Goal: Task Accomplishment & Management: Use online tool/utility

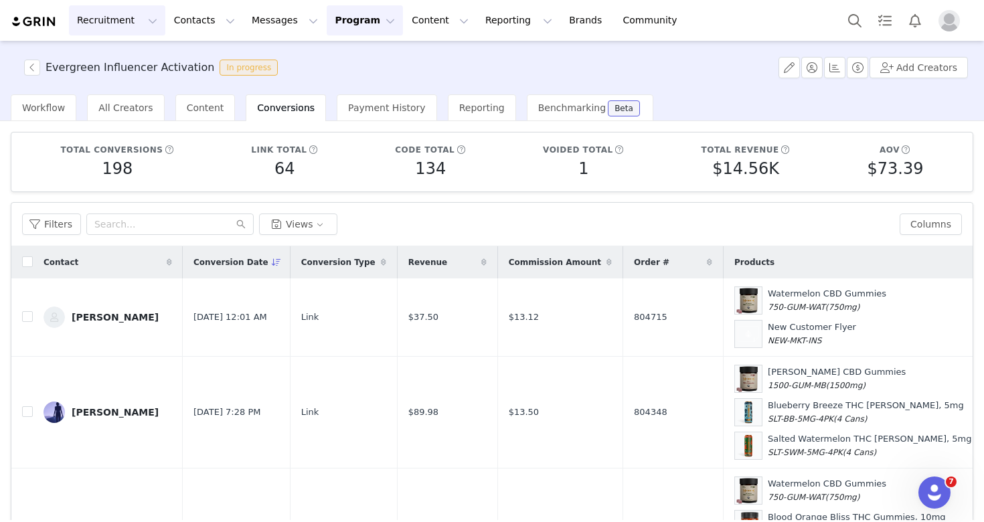
click at [121, 25] on button "Recruitment Recruitment" at bounding box center [117, 20] width 96 height 30
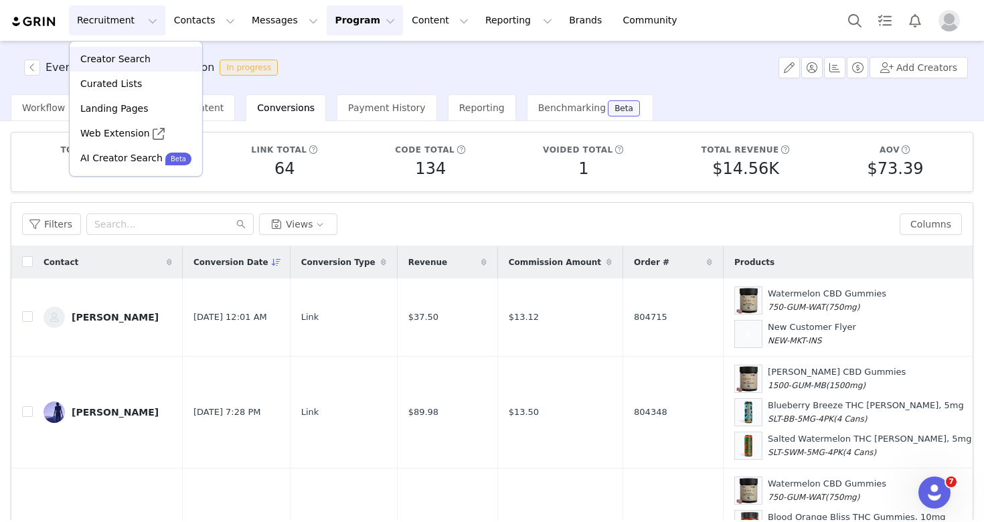
click at [141, 54] on p "Creator Search" at bounding box center [115, 59] width 70 height 14
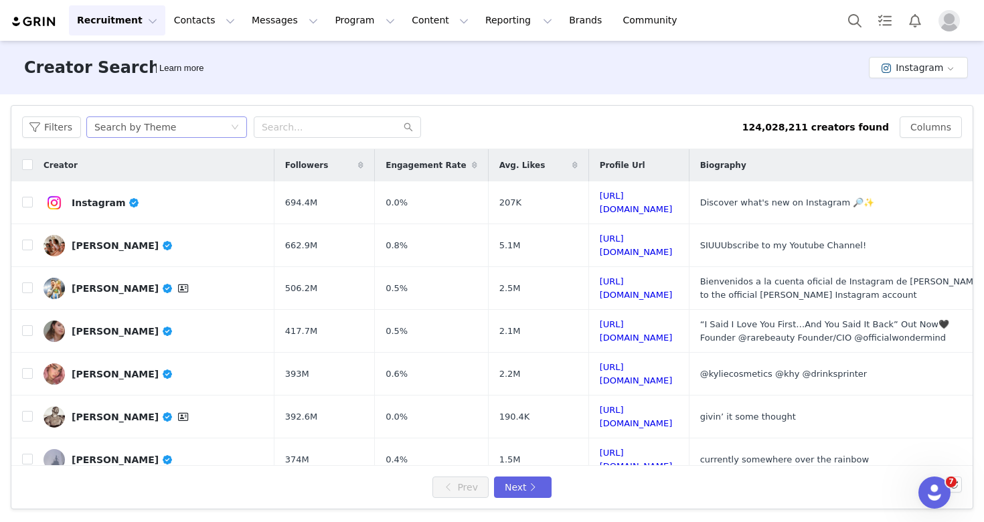
click at [159, 121] on div "Search by Theme" at bounding box center [135, 127] width 82 height 20
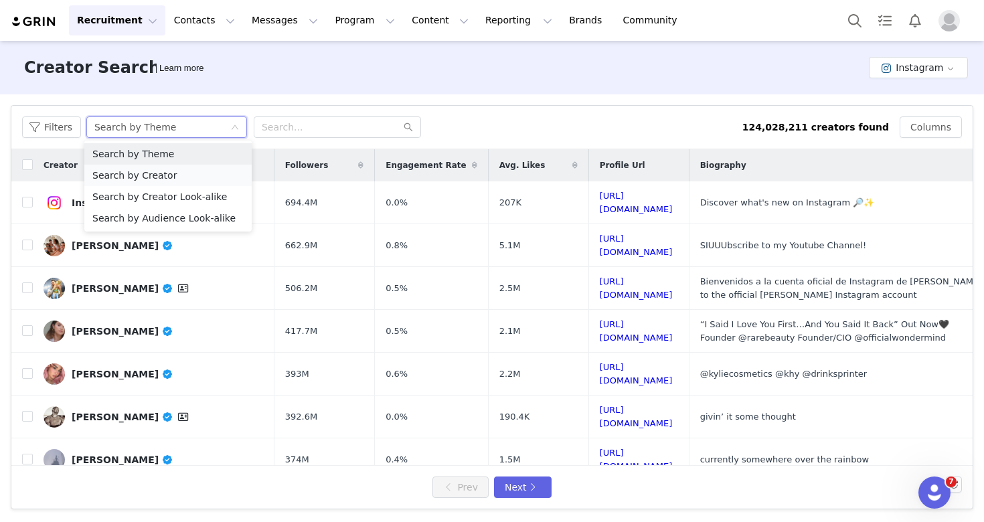
click at [148, 177] on li "Search by Creator" at bounding box center [167, 175] width 167 height 21
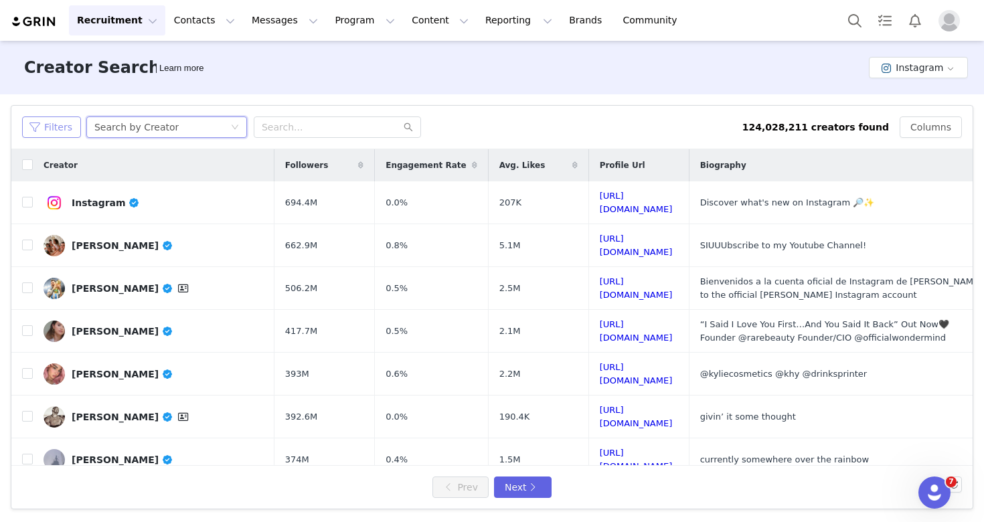
click at [56, 130] on button "Filters" at bounding box center [51, 127] width 59 height 21
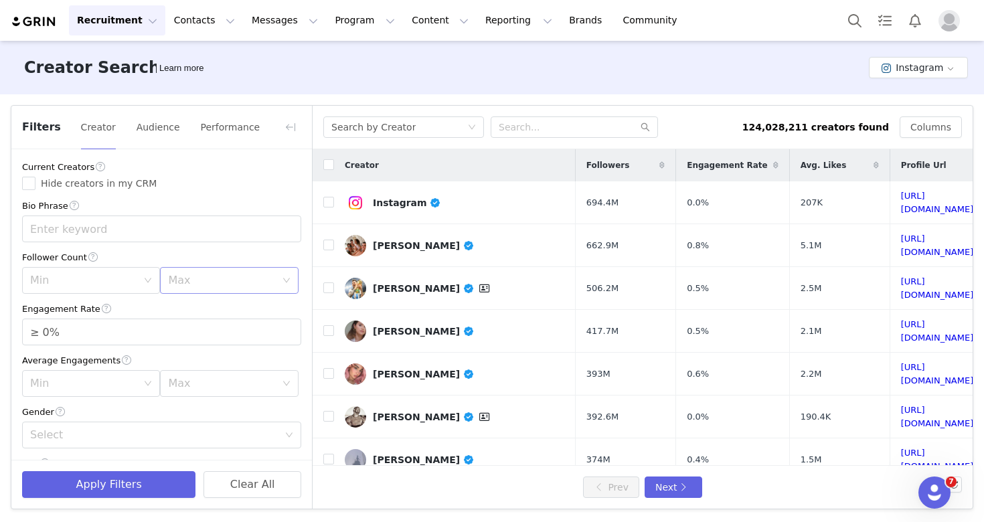
click at [186, 279] on div "Max" at bounding box center [221, 280] width 107 height 13
click at [218, 433] on li "500k" at bounding box center [229, 432] width 138 height 21
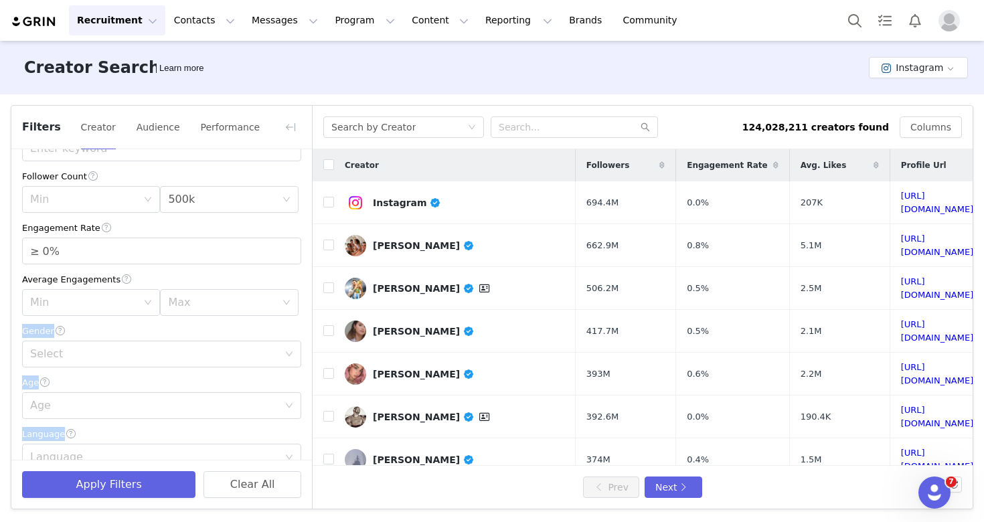
scroll to position [181, 0]
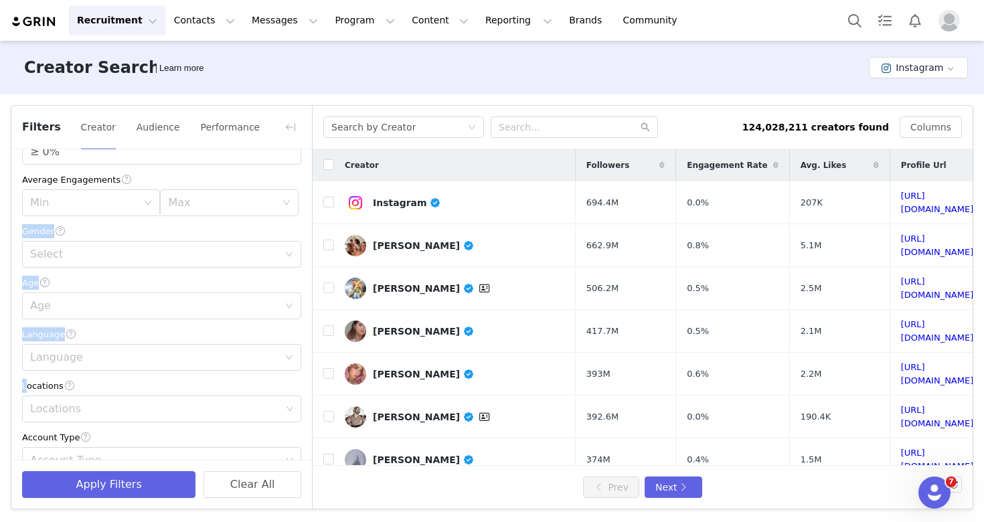
drag, startPoint x: 191, startPoint y: 360, endPoint x: 189, endPoint y: 376, distance: 17.0
click at [189, 376] on div "Current Creators Hide creators in my CRM Bio Phrase Follower Count Min Max 500k…" at bounding box center [161, 341] width 301 height 745
click at [120, 366] on div "Language" at bounding box center [157, 357] width 254 height 25
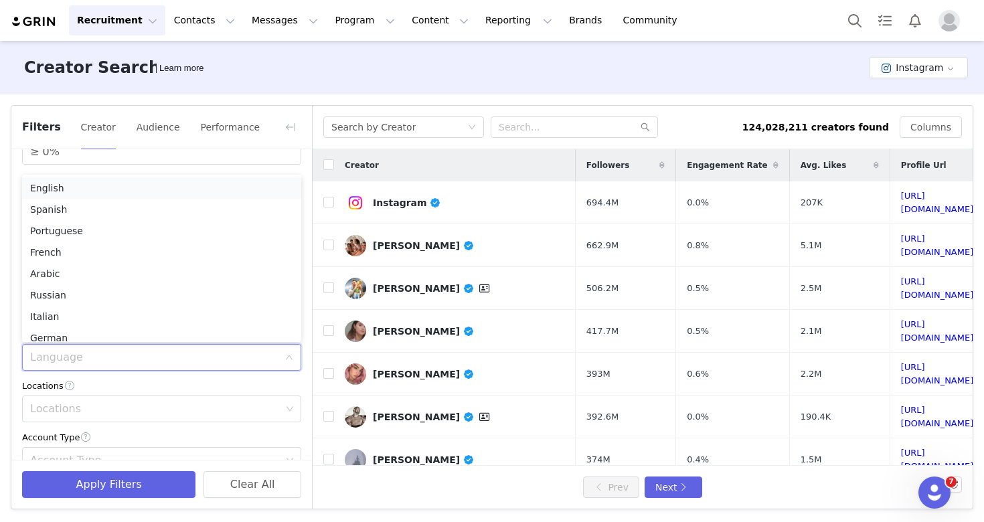
click at [98, 195] on li "English" at bounding box center [161, 187] width 279 height 21
click at [86, 356] on div "Language English" at bounding box center [157, 357] width 254 height 25
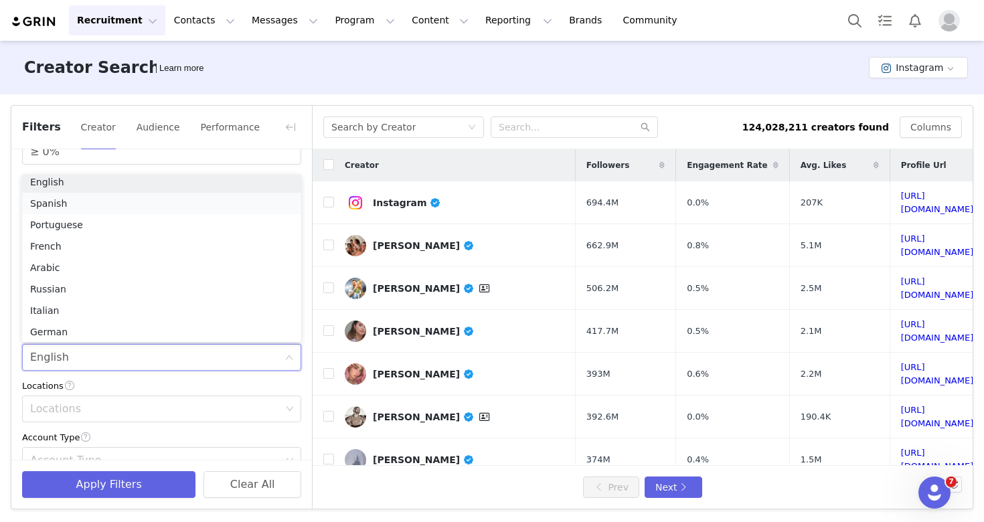
click at [87, 210] on li "Spanish" at bounding box center [161, 203] width 279 height 21
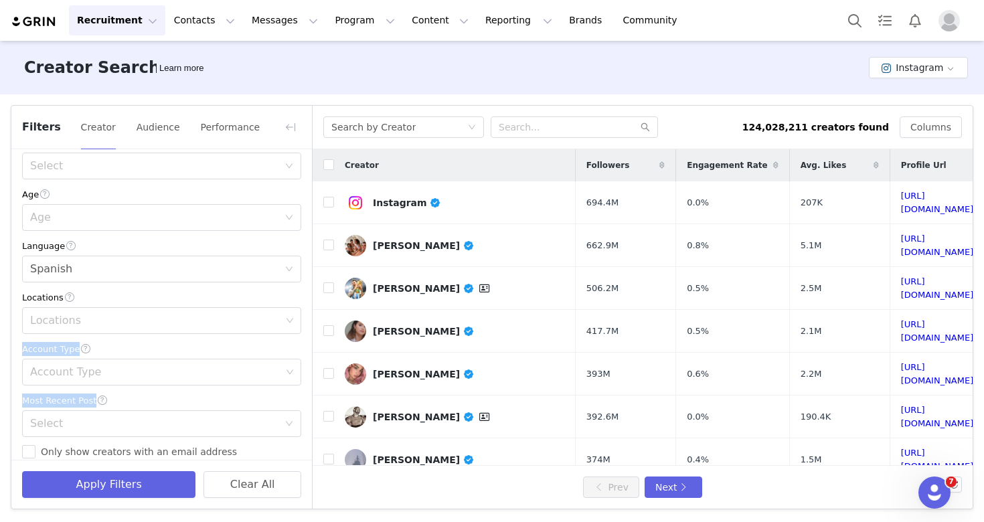
scroll to position [279, 0]
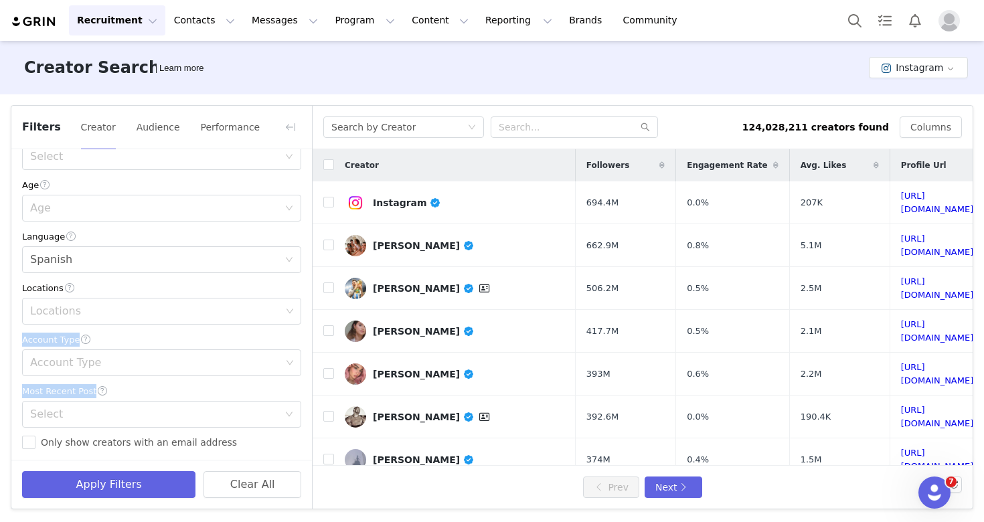
drag, startPoint x: 157, startPoint y: 380, endPoint x: 155, endPoint y: 391, distance: 10.8
click at [155, 391] on div "Current Creators Hide creators in my CRM Bio Phrase Follower Count Min Max 500k…" at bounding box center [161, 243] width 301 height 745
click at [110, 305] on div "Locations" at bounding box center [155, 311] width 251 height 13
type input "united st"
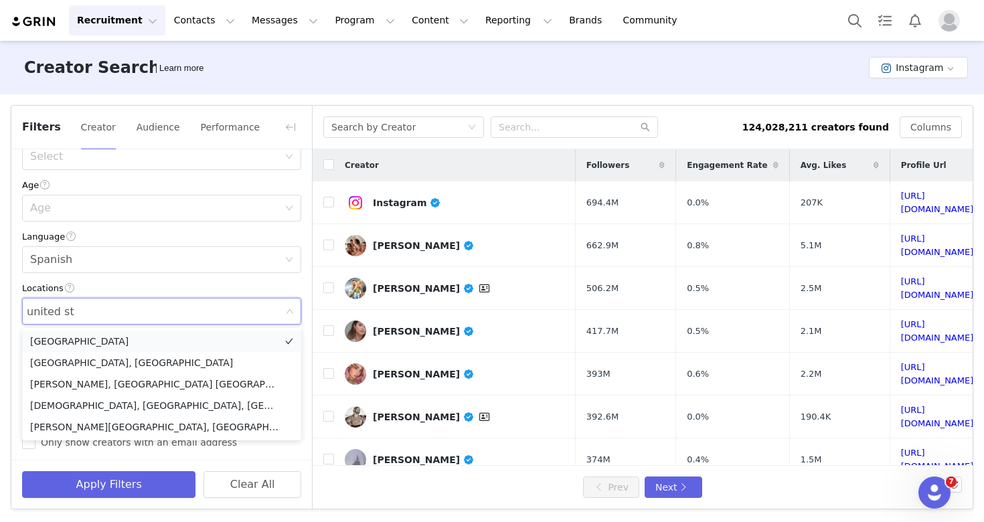
click at [123, 341] on li "[GEOGRAPHIC_DATA]" at bounding box center [161, 341] width 279 height 21
click at [309, 393] on div "Current Creators Hide creators in my CRM Bio Phrase Follower Count Min Max 500k…" at bounding box center [161, 243] width 301 height 745
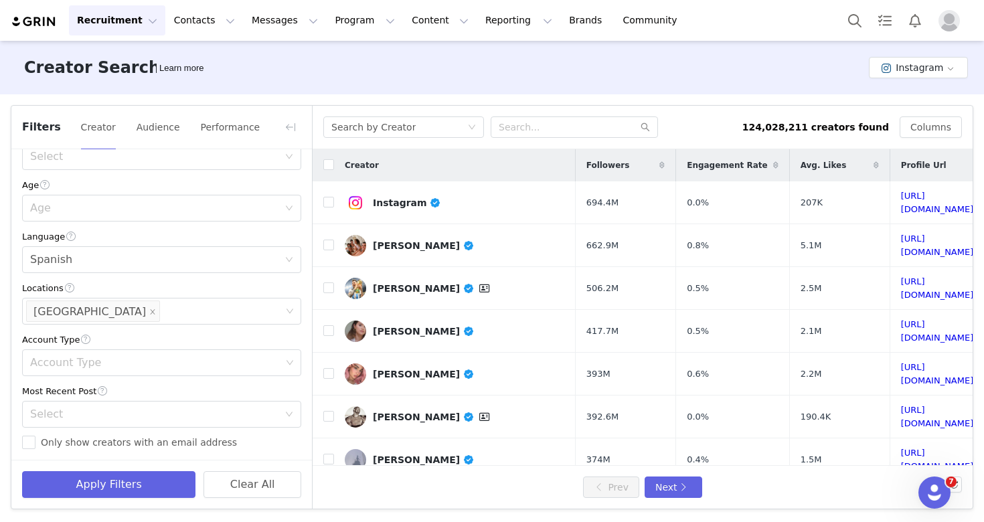
click at [204, 386] on div "Most Recent Post" at bounding box center [161, 391] width 279 height 14
click at [121, 222] on div "Age" at bounding box center [161, 208] width 279 height 27
click at [116, 258] on li "25-34" at bounding box center [161, 259] width 279 height 21
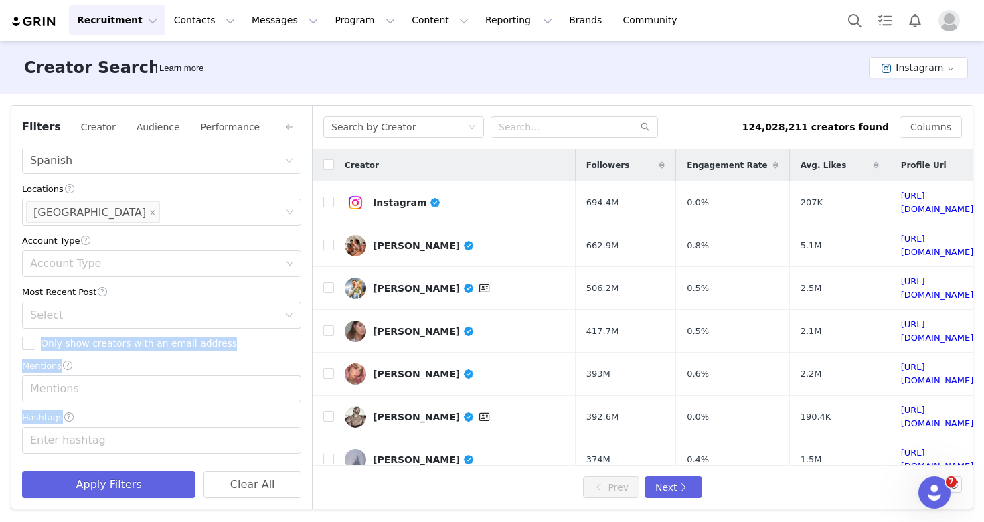
scroll to position [433, 0]
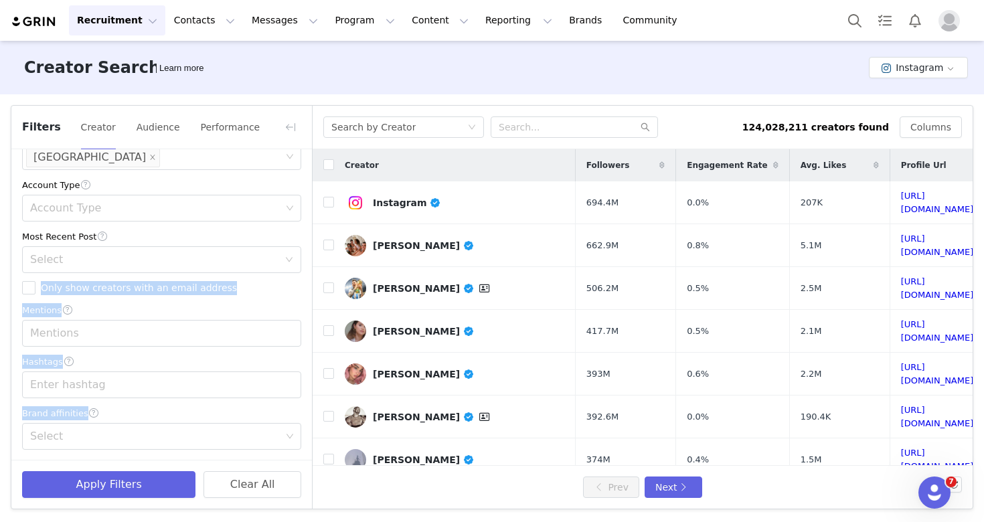
drag, startPoint x: 276, startPoint y: 390, endPoint x: 268, endPoint y: 408, distance: 18.9
click at [268, 408] on div "Current Creators Hide creators in my CRM Bio Phrase Follower Count Min Max 500k…" at bounding box center [161, 88] width 301 height 745
click at [66, 208] on div "Account Type" at bounding box center [155, 208] width 251 height 13
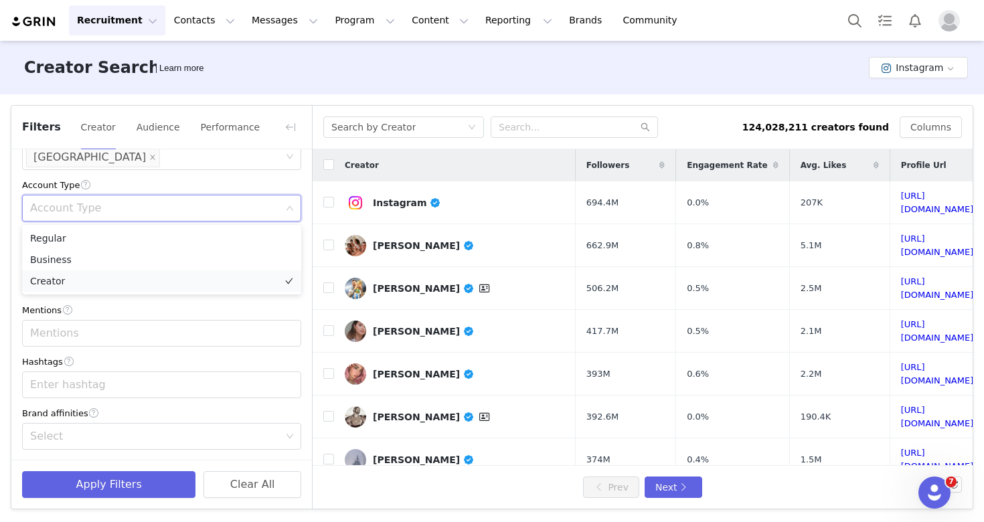
click at [70, 278] on li "Creator" at bounding box center [161, 281] width 279 height 21
click at [115, 350] on div "Current Creators Hide creators in my CRM Bio Phrase Follower Count Min Max 500k…" at bounding box center [161, 88] width 301 height 745
click at [99, 335] on div "Mentions" at bounding box center [155, 333] width 251 height 13
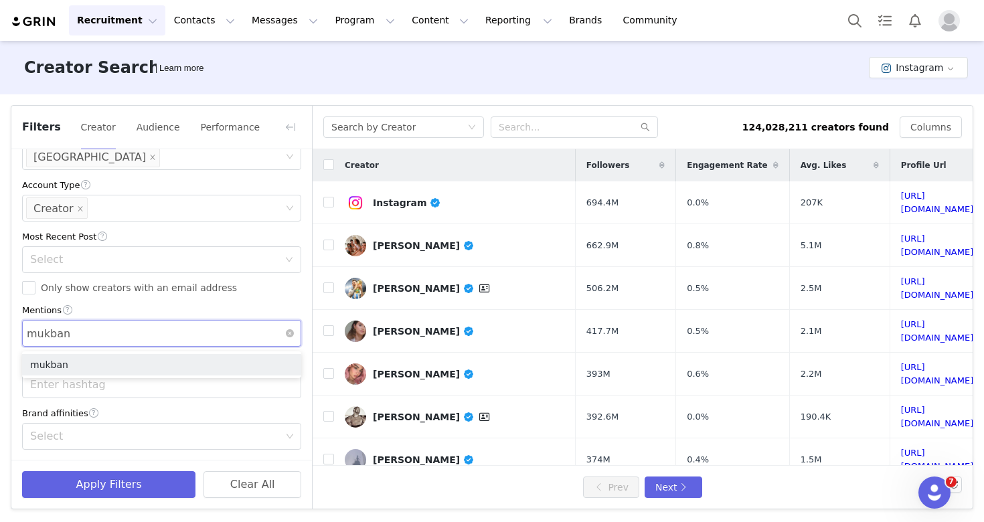
type input "mukbang"
click at [107, 481] on button "Apply Filters" at bounding box center [108, 484] width 173 height 27
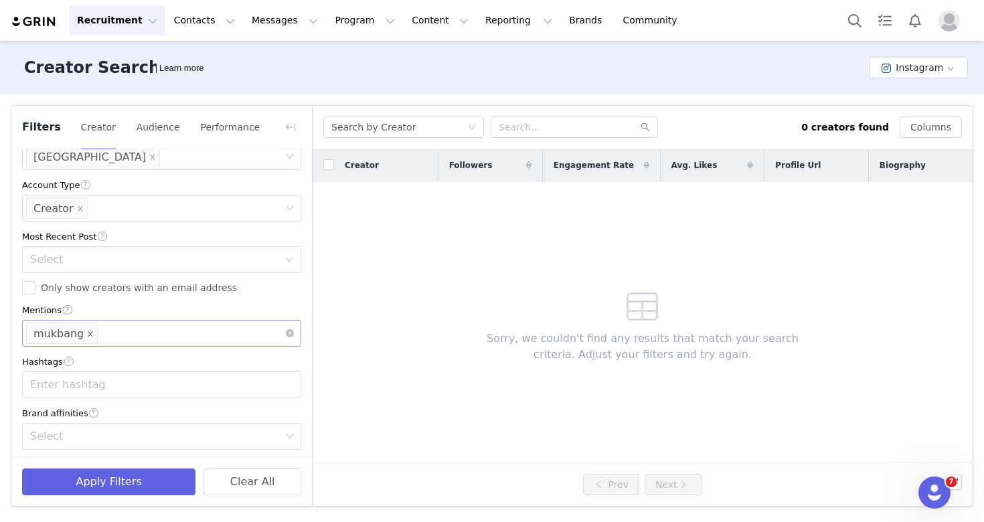
click at [87, 335] on icon "icon: close" at bounding box center [90, 334] width 7 height 7
click at [99, 342] on div "Mentions" at bounding box center [156, 333] width 261 height 25
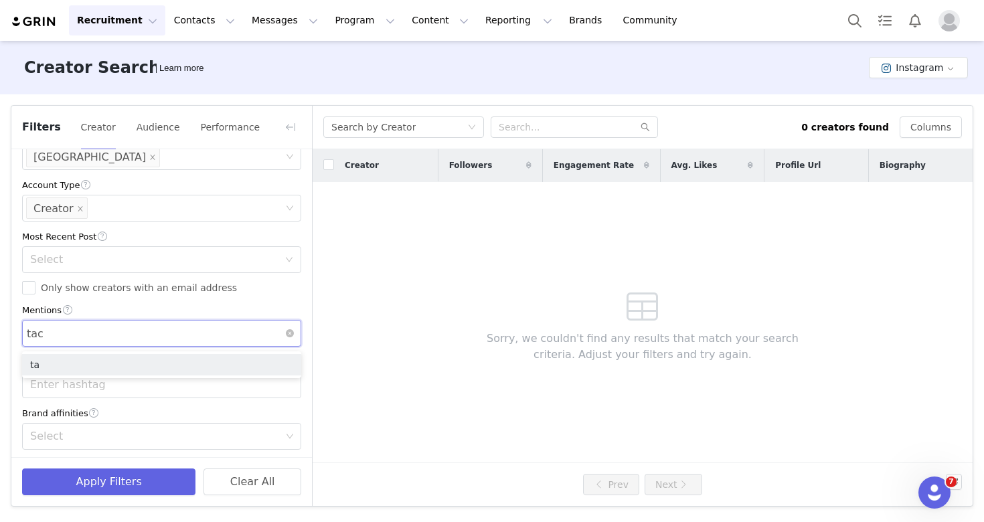
type input "taco"
click at [117, 482] on button "Apply Filters" at bounding box center [108, 482] width 173 height 27
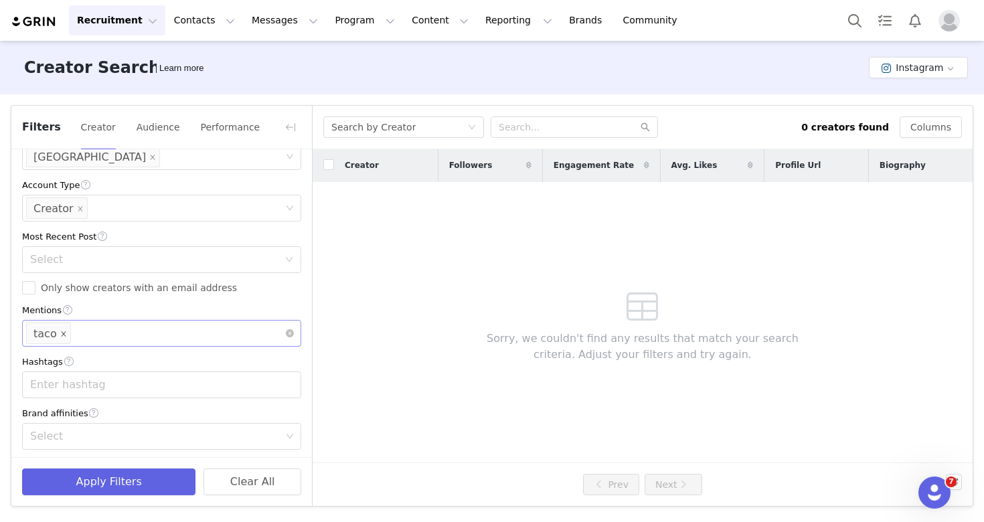
click at [64, 334] on icon "icon: close" at bounding box center [63, 334] width 7 height 7
click at [115, 481] on button "Apply Filters" at bounding box center [108, 482] width 173 height 27
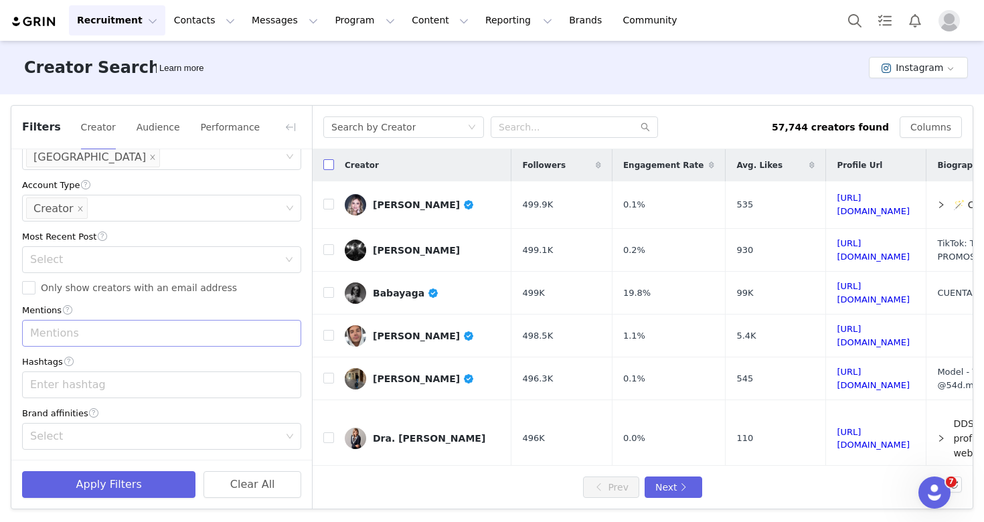
click at [329, 172] on label at bounding box center [328, 166] width 11 height 14
click at [329, 170] on input "checkbox" at bounding box center [328, 164] width 11 height 11
checkbox input "true"
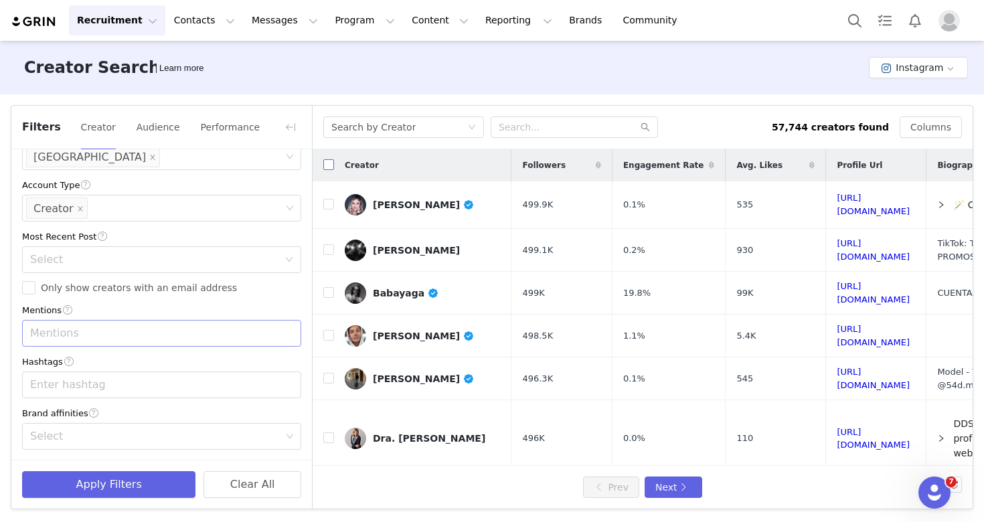
checkbox input "true"
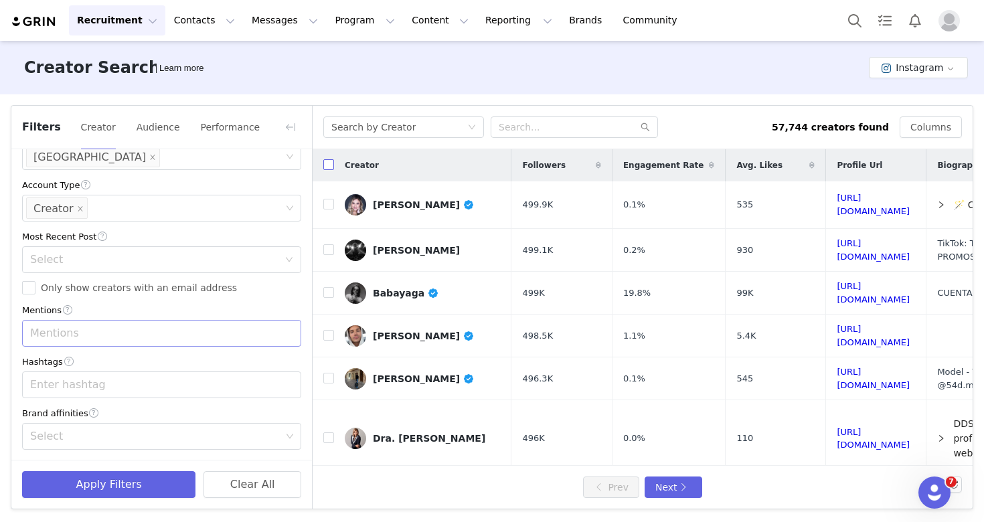
checkbox input "true"
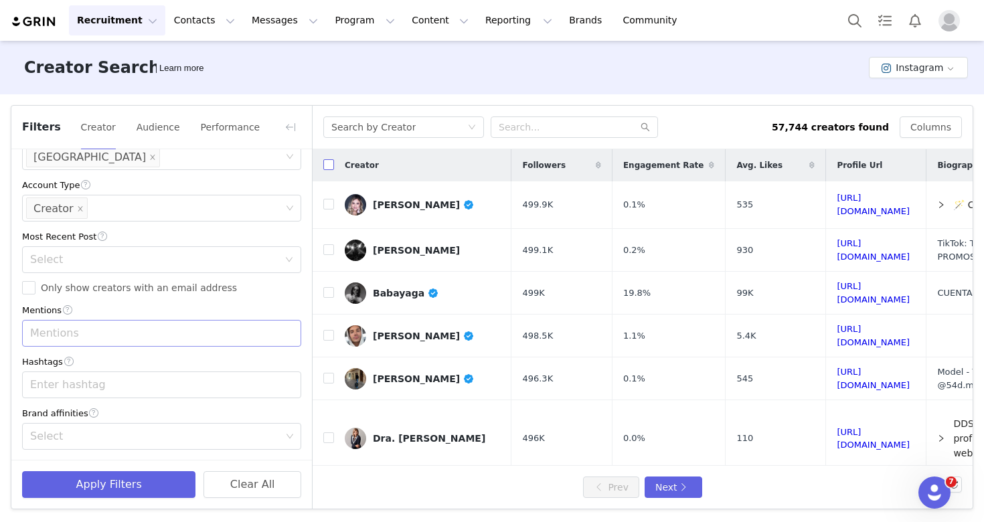
checkbox input "true"
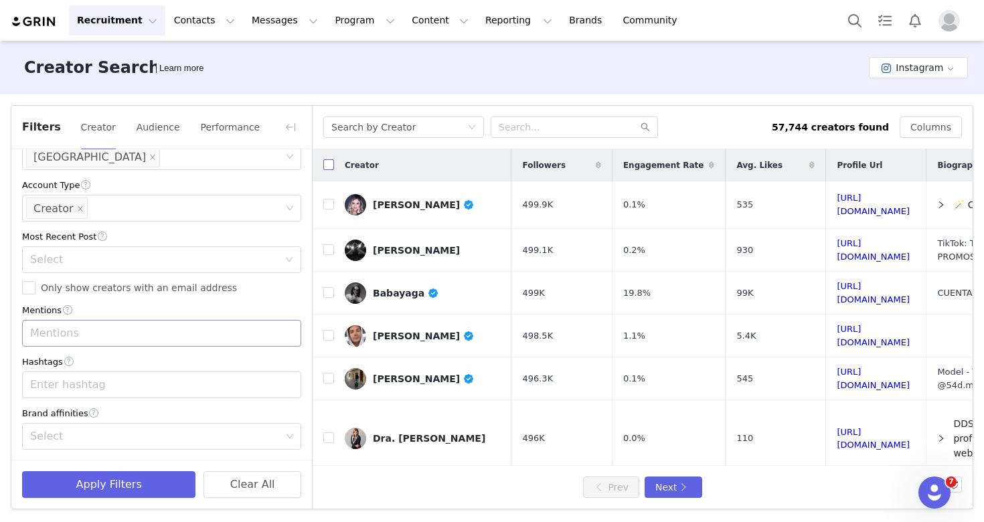
checkbox input "true"
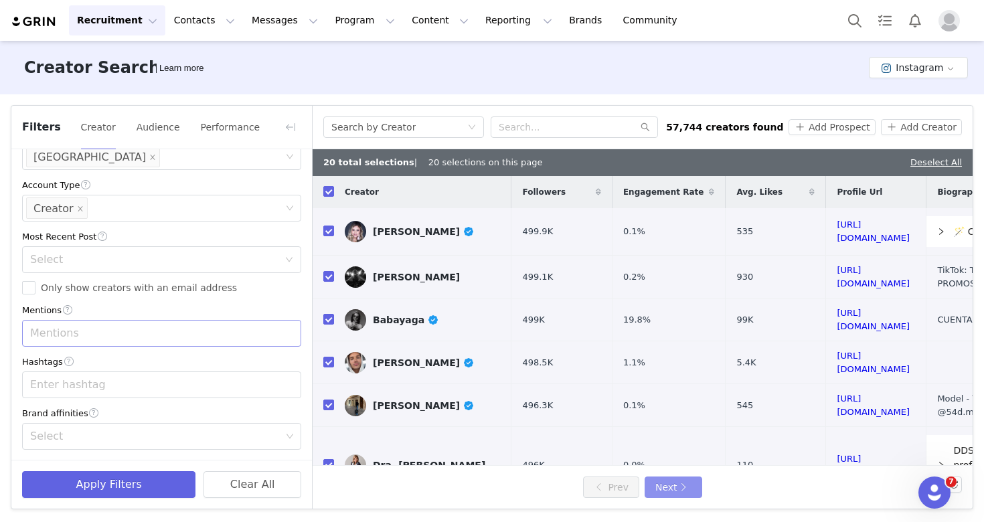
click at [690, 486] on button "Next" at bounding box center [674, 487] width 58 height 21
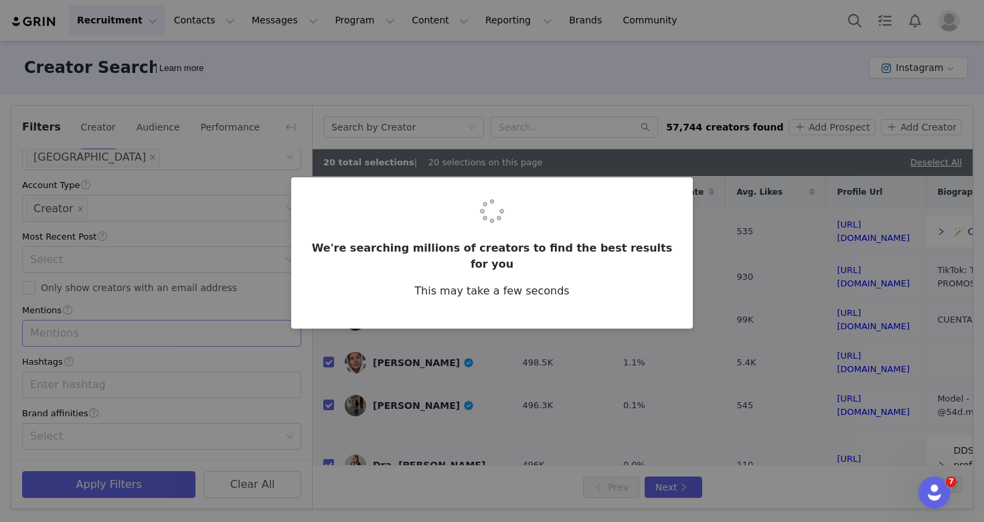
checkbox input "false"
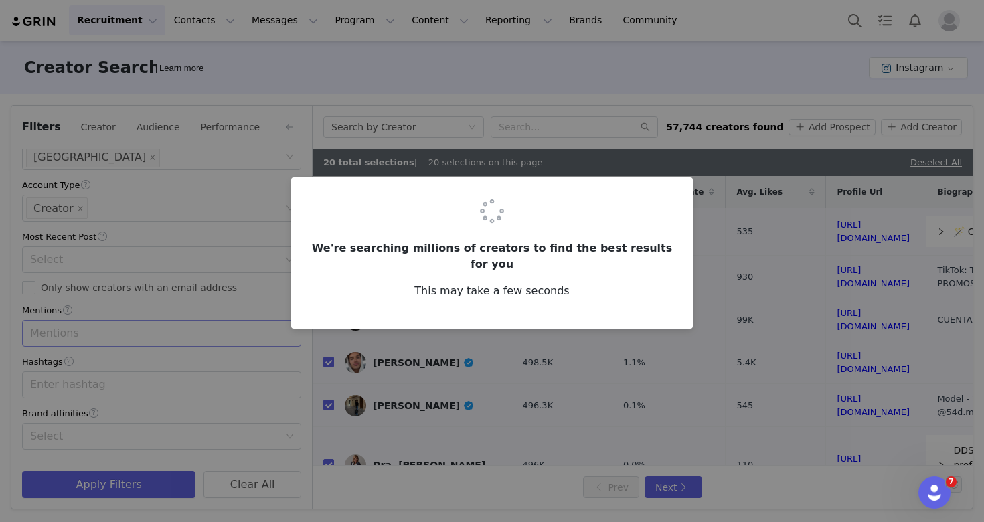
checkbox input "false"
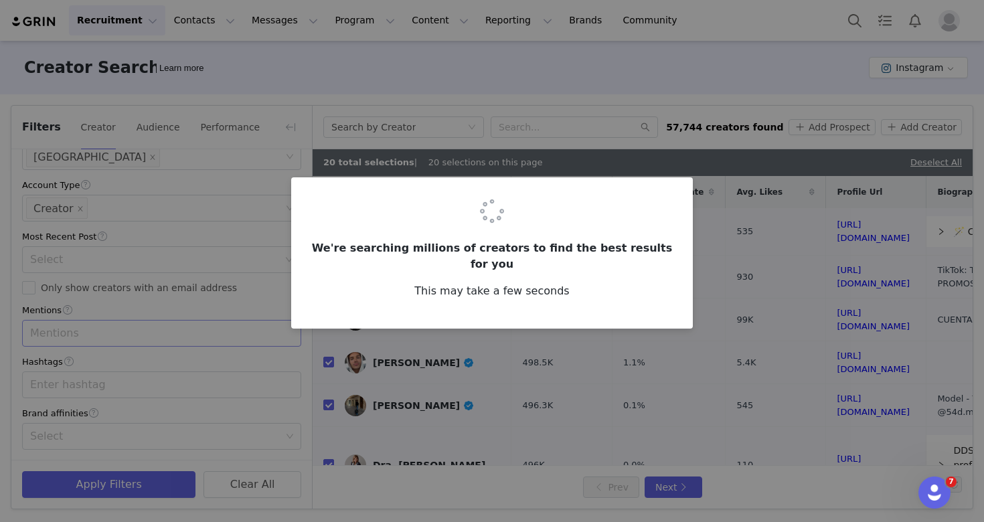
checkbox input "false"
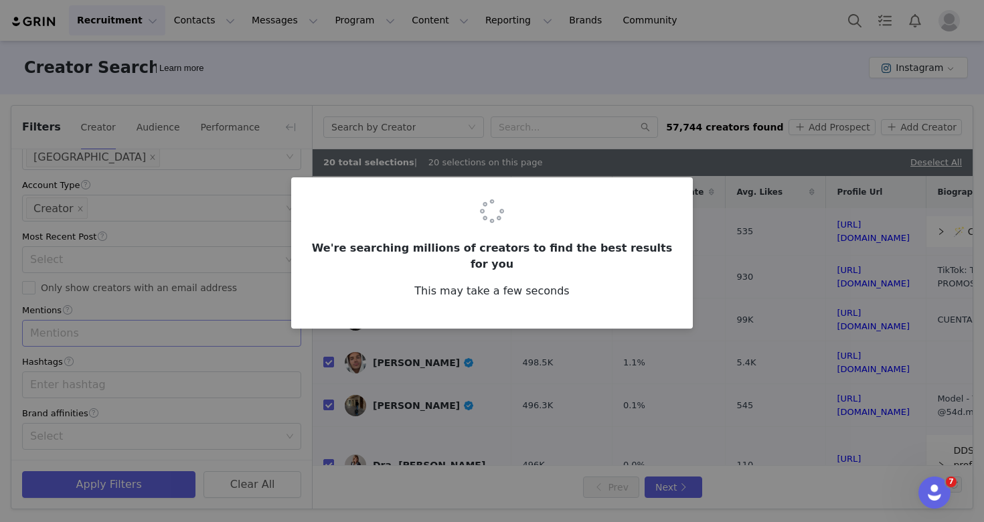
checkbox input "false"
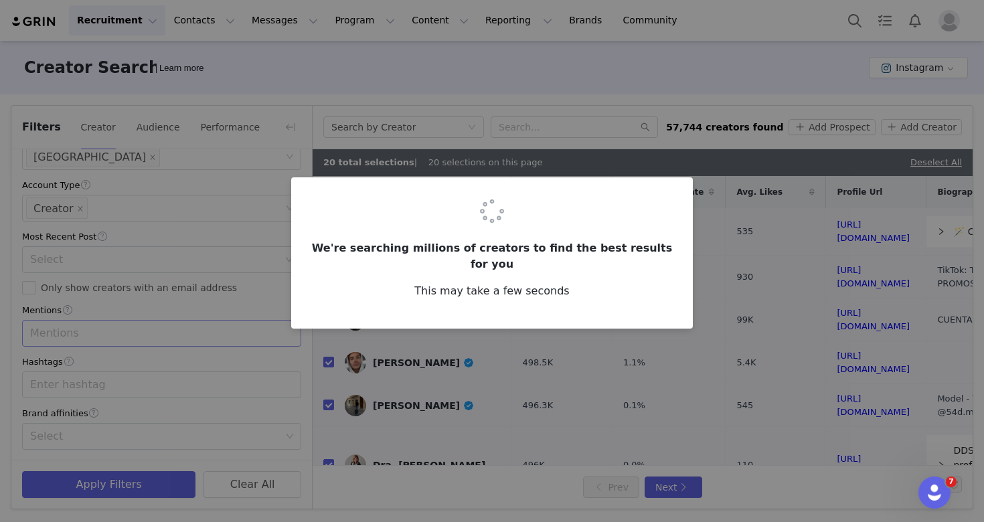
checkbox input "false"
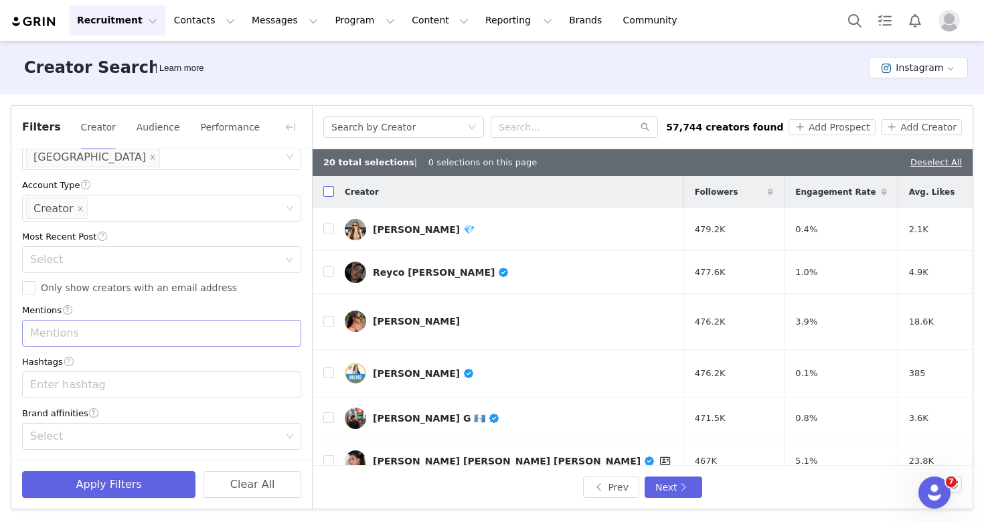
click at [329, 198] on label at bounding box center [328, 192] width 11 height 14
click at [329, 197] on input "checkbox" at bounding box center [328, 191] width 11 height 11
checkbox input "true"
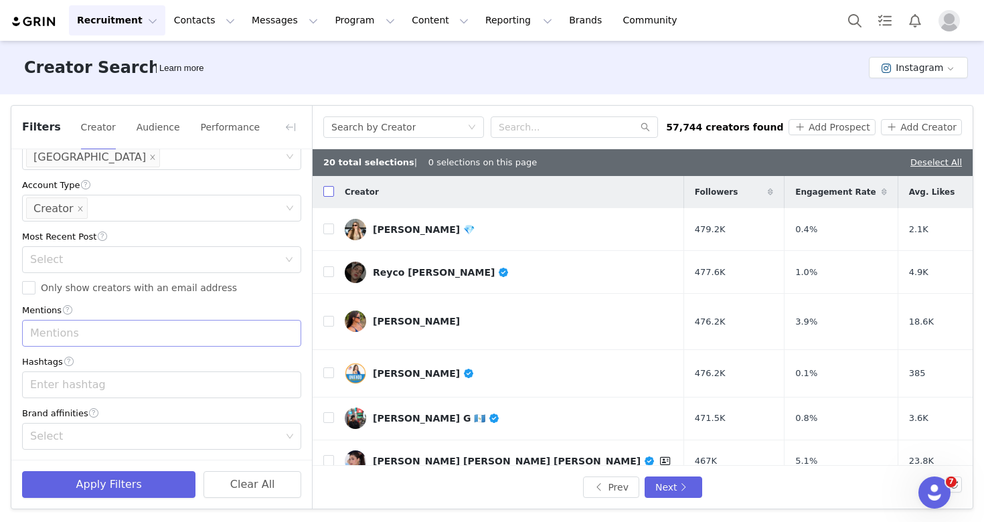
checkbox input "true"
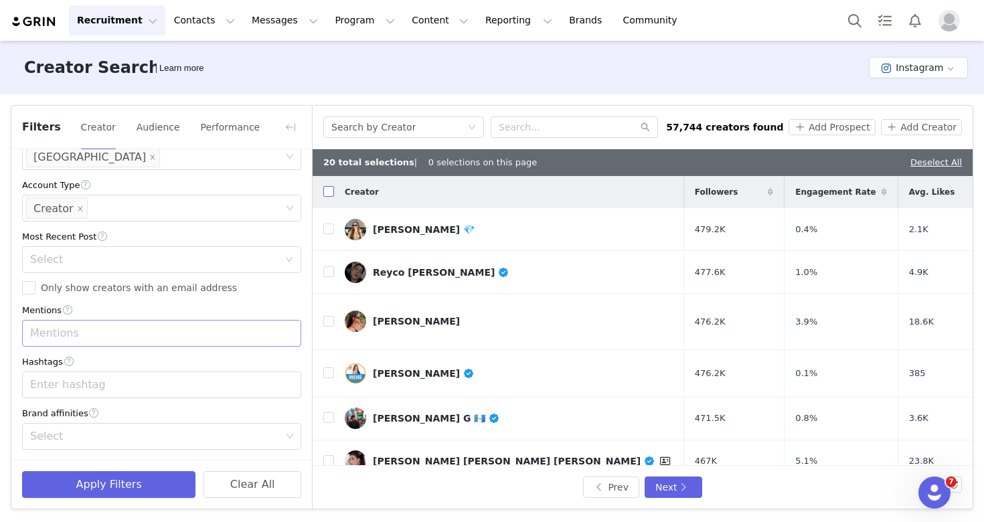
checkbox input "true"
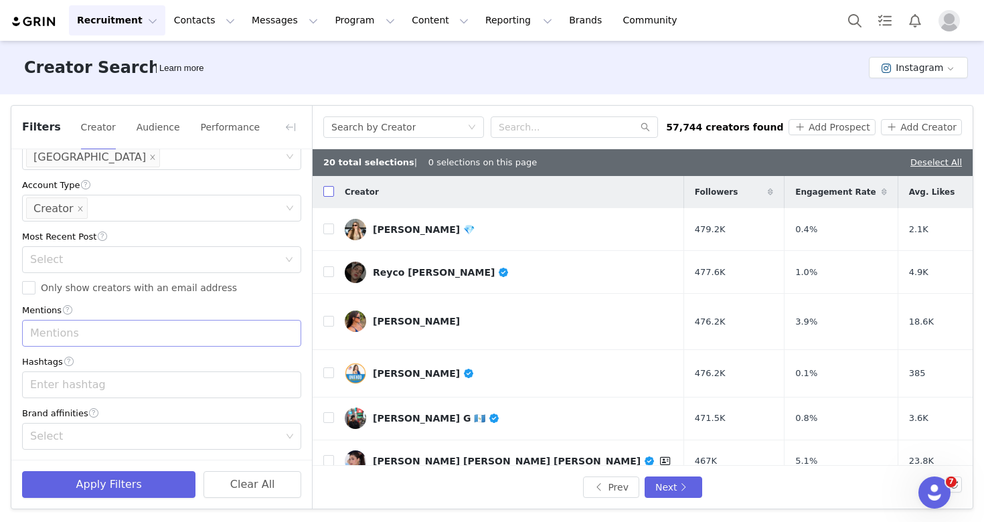
checkbox input "true"
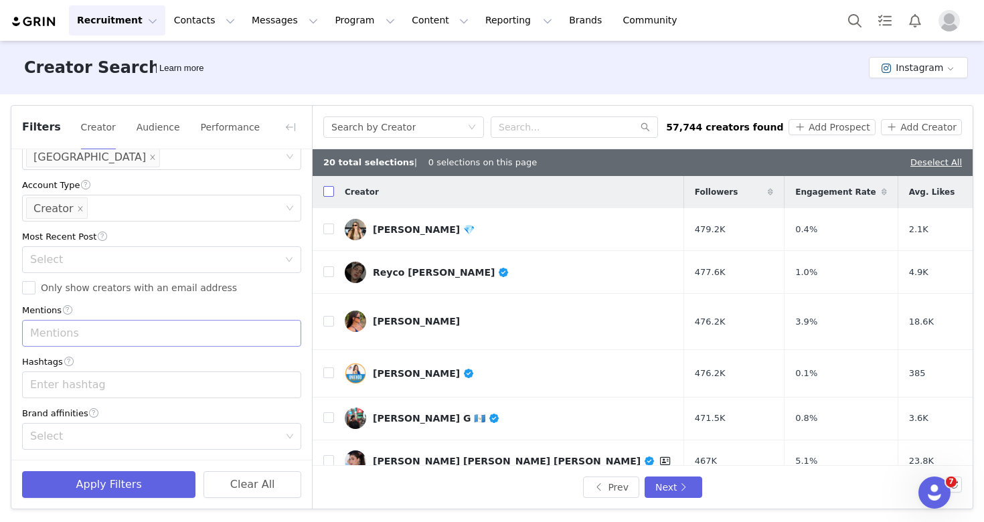
checkbox input "true"
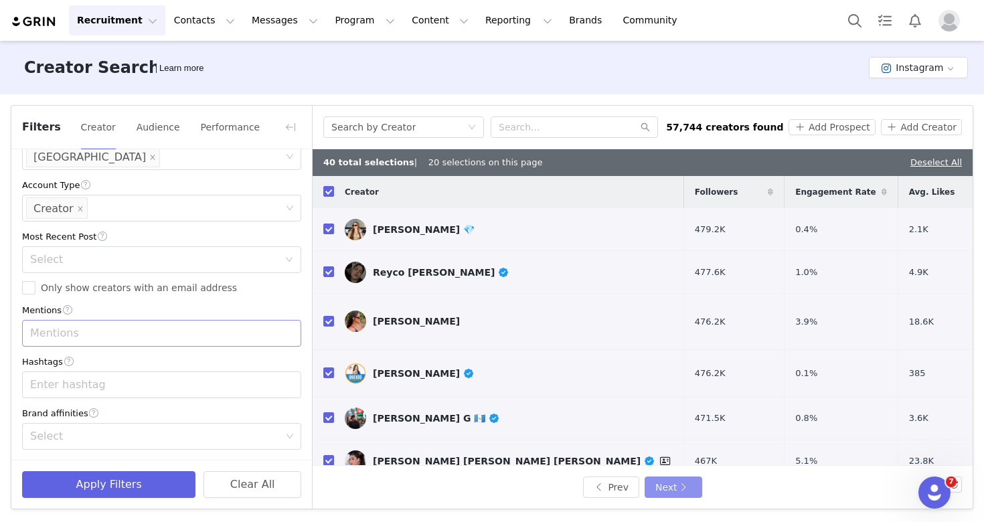
click at [662, 488] on button "Next" at bounding box center [674, 487] width 58 height 21
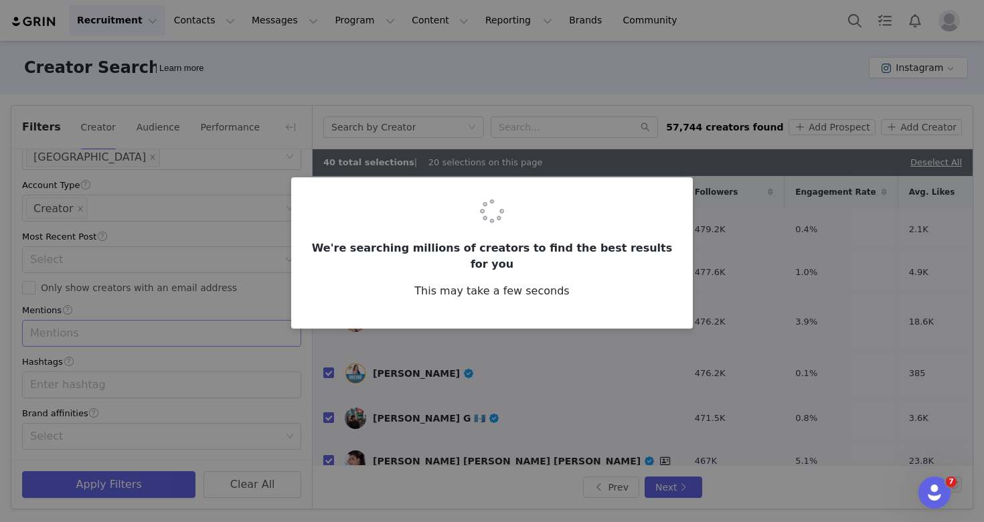
checkbox input "false"
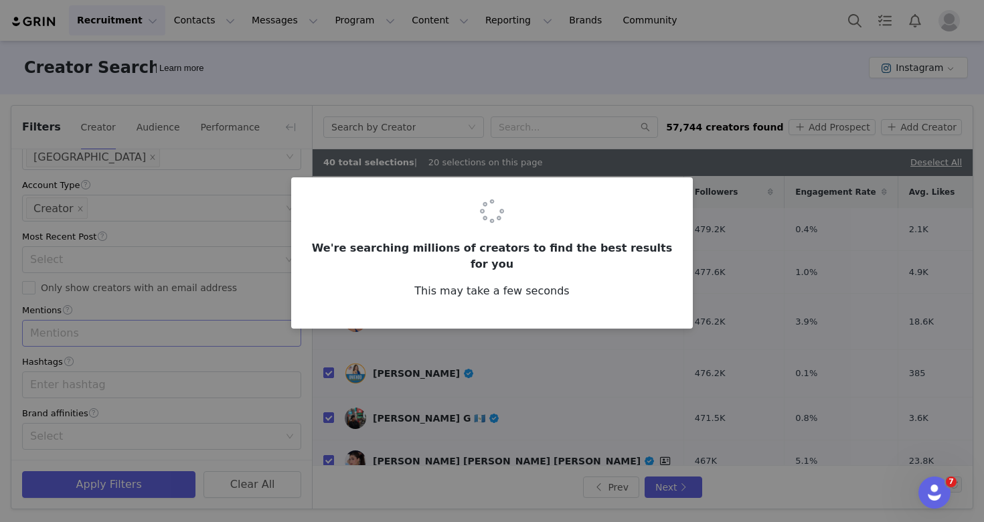
checkbox input "false"
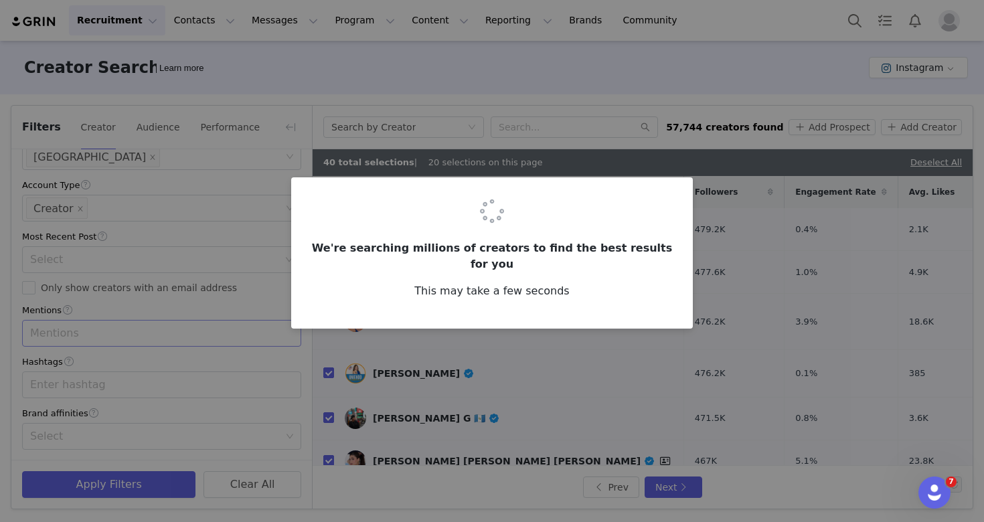
checkbox input "false"
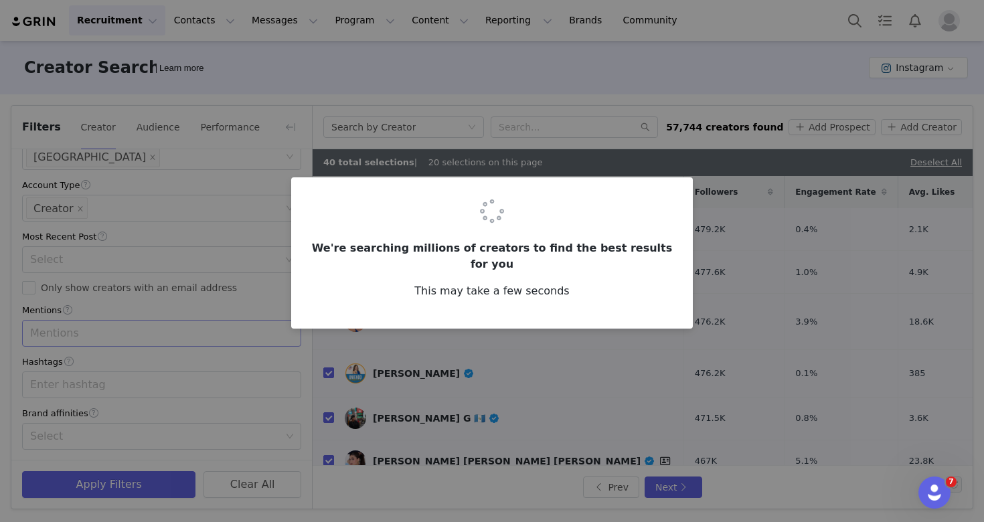
checkbox input "false"
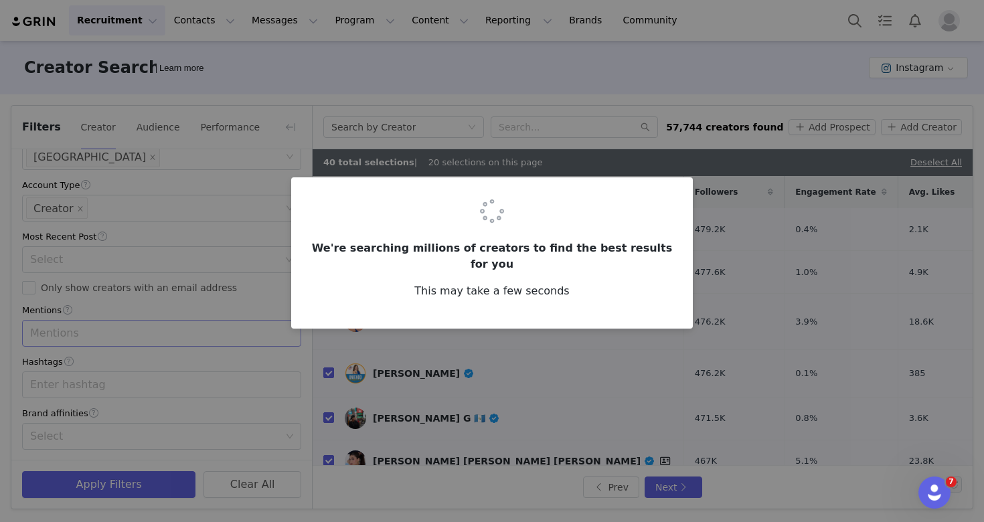
checkbox input "false"
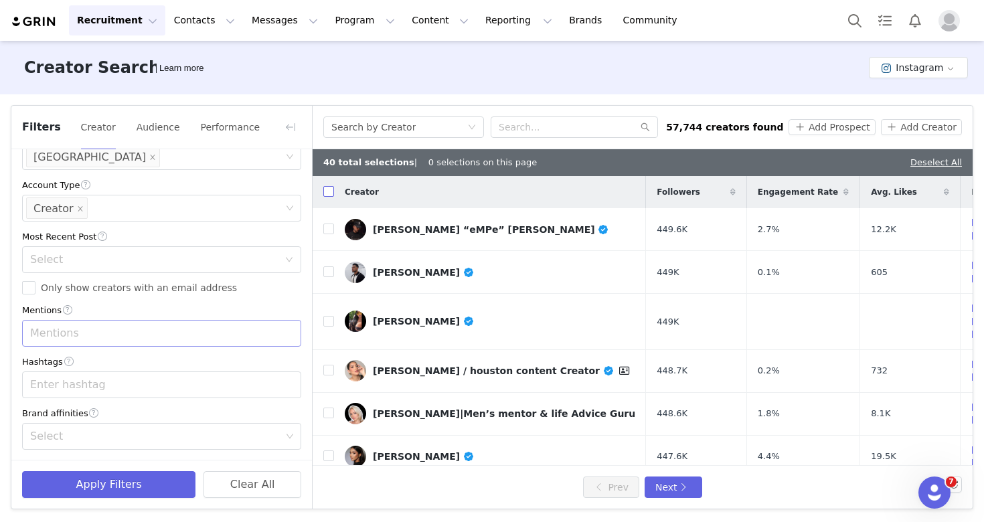
click at [332, 191] on input "checkbox" at bounding box center [328, 191] width 11 height 11
checkbox input "true"
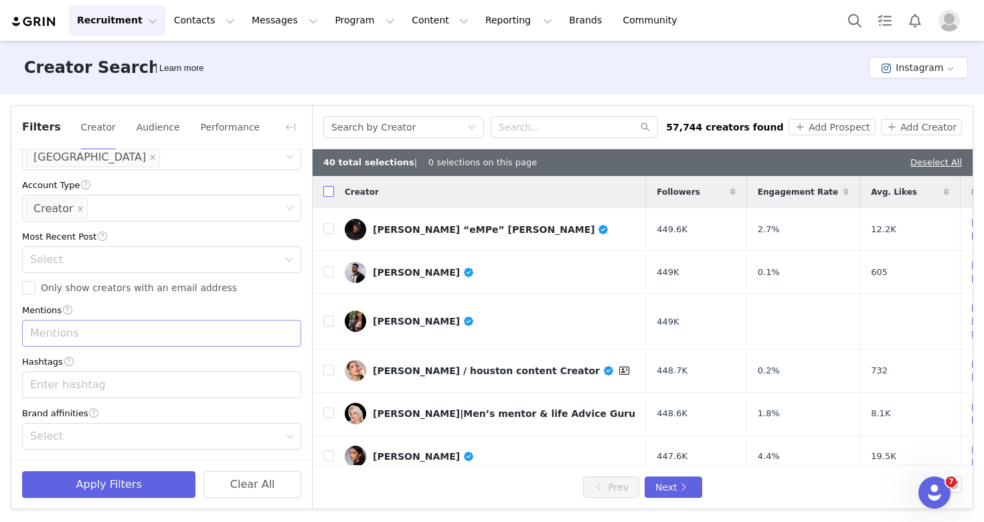
checkbox input "true"
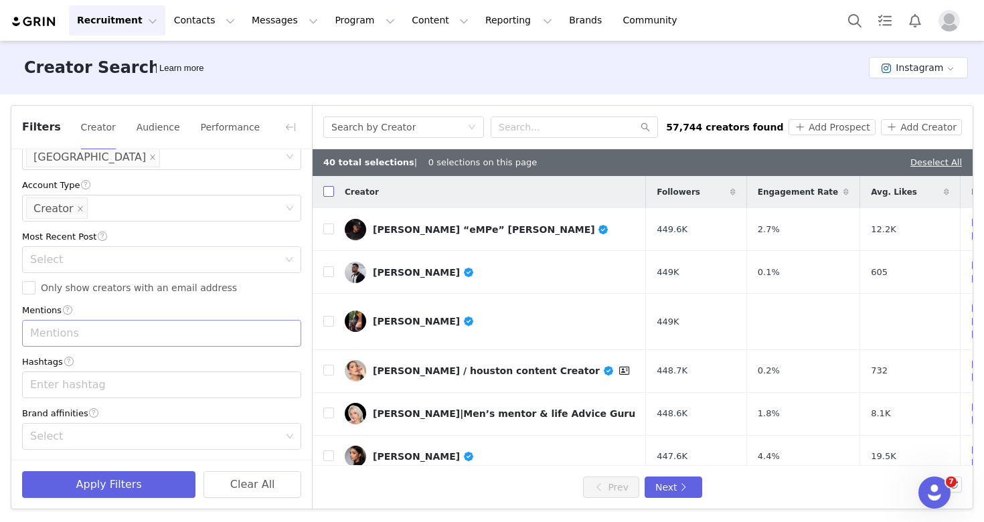
checkbox input "true"
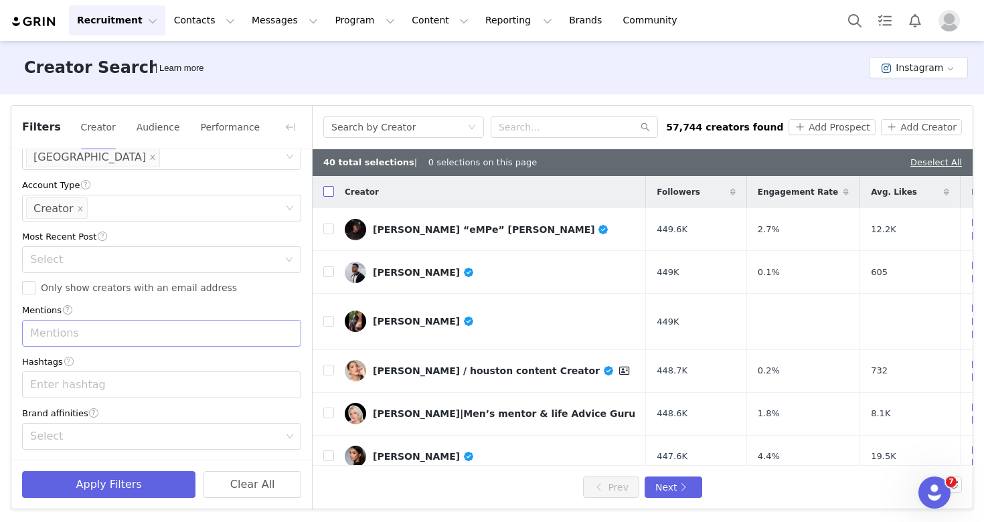
checkbox input "true"
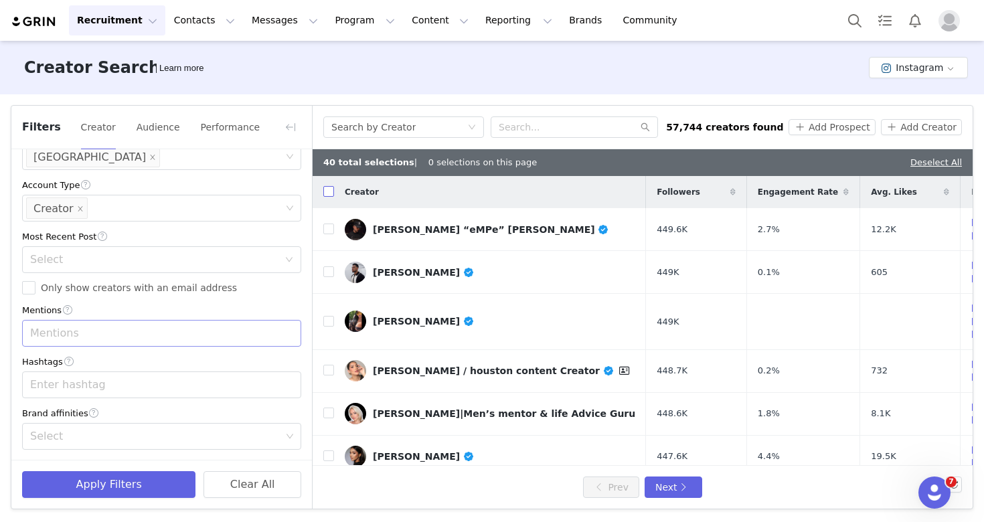
checkbox input "true"
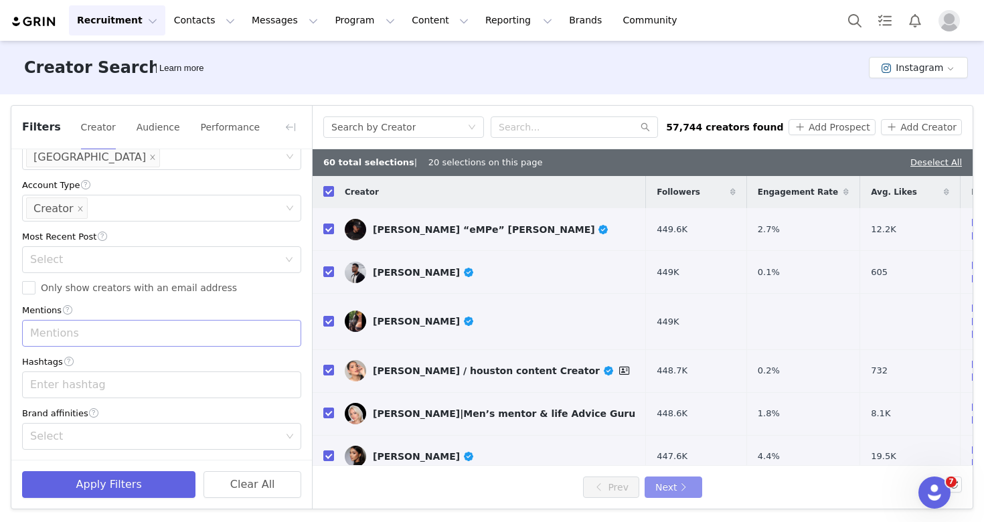
click at [660, 485] on button "Next" at bounding box center [674, 487] width 58 height 21
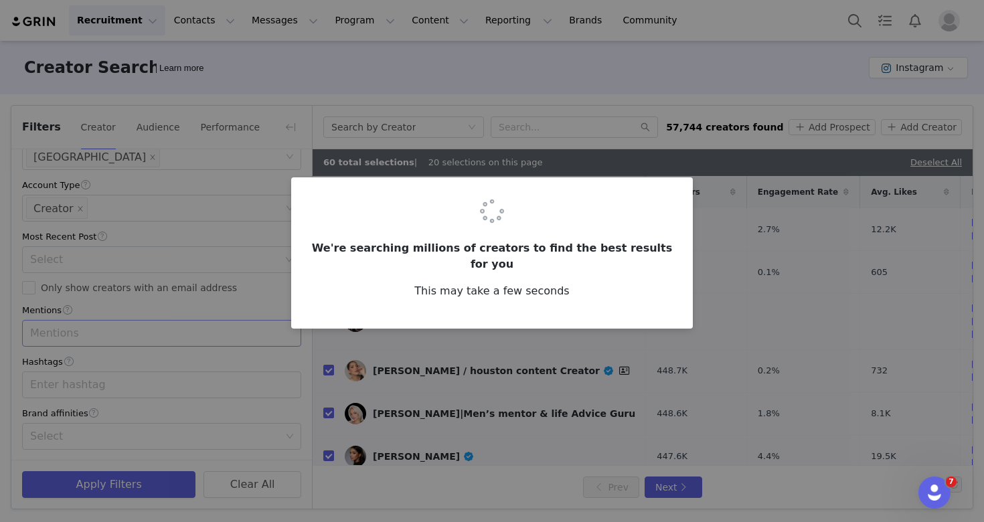
checkbox input "false"
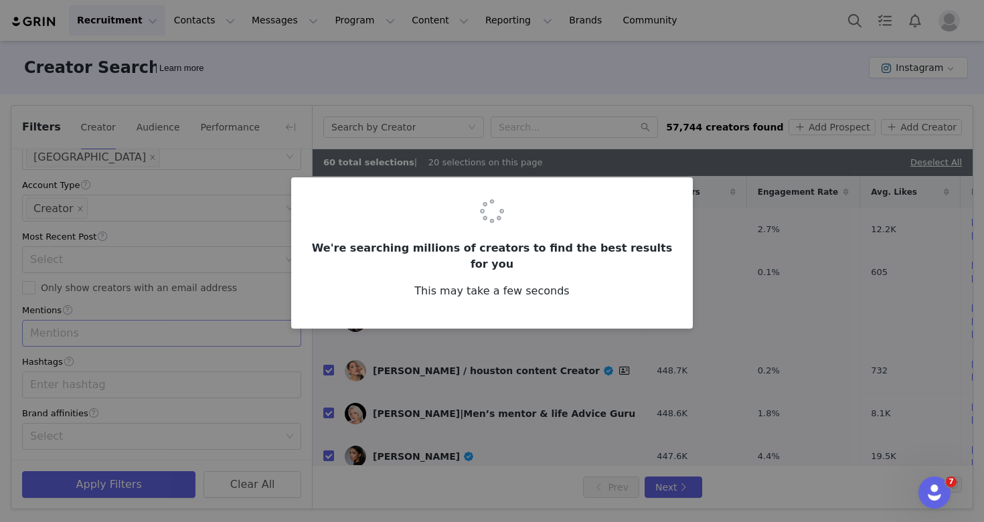
checkbox input "false"
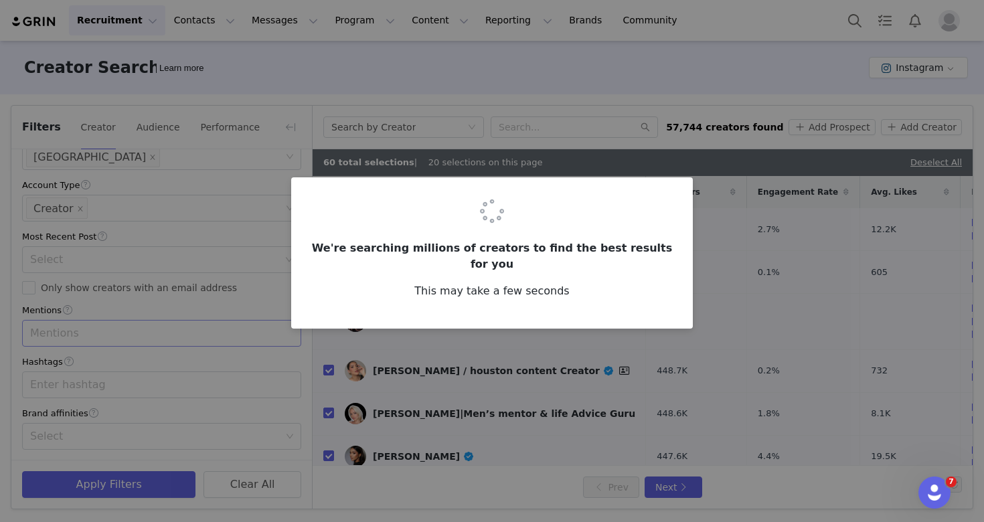
checkbox input "false"
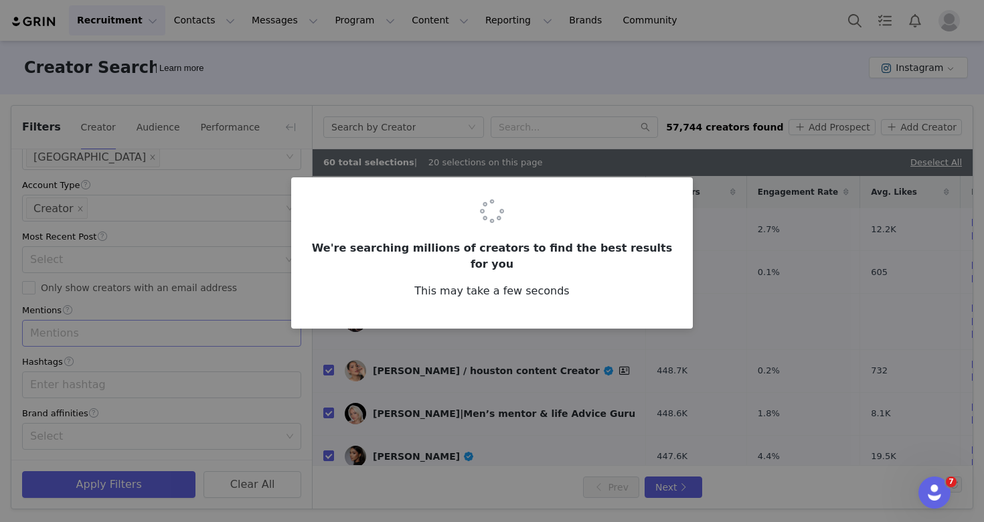
checkbox input "false"
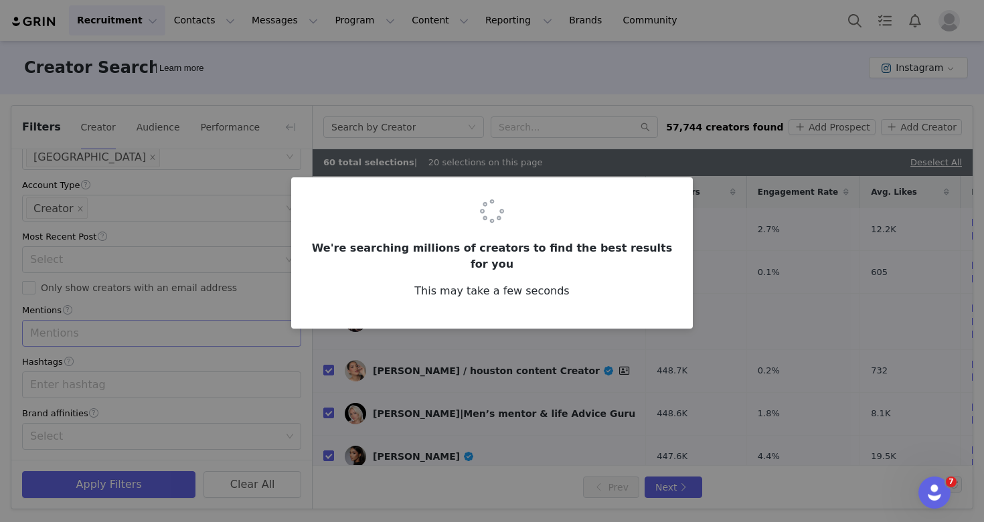
checkbox input "false"
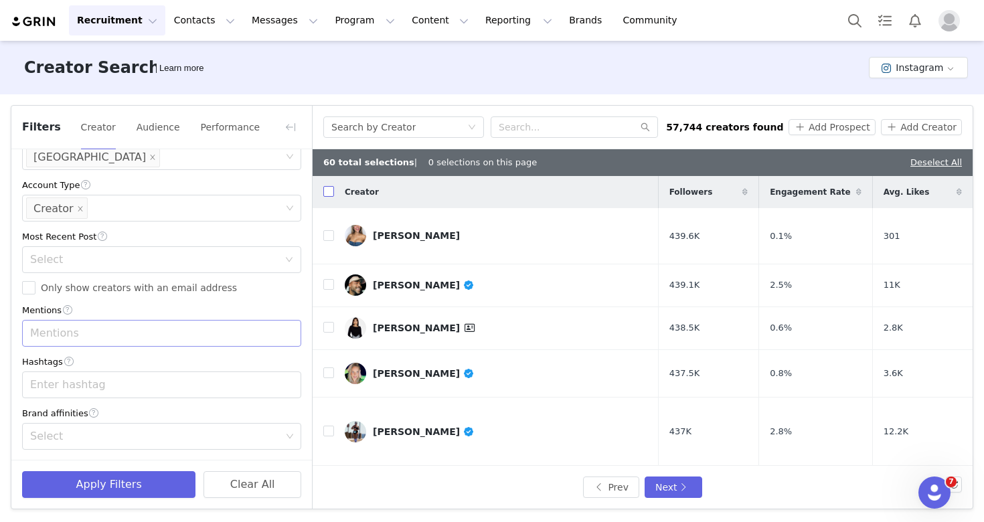
click at [331, 194] on input "checkbox" at bounding box center [328, 191] width 11 height 11
checkbox input "true"
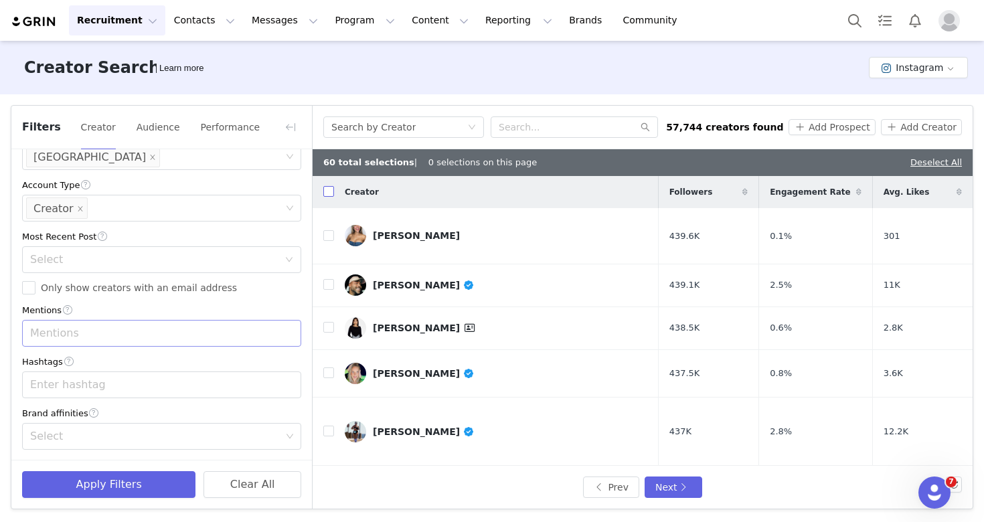
checkbox input "true"
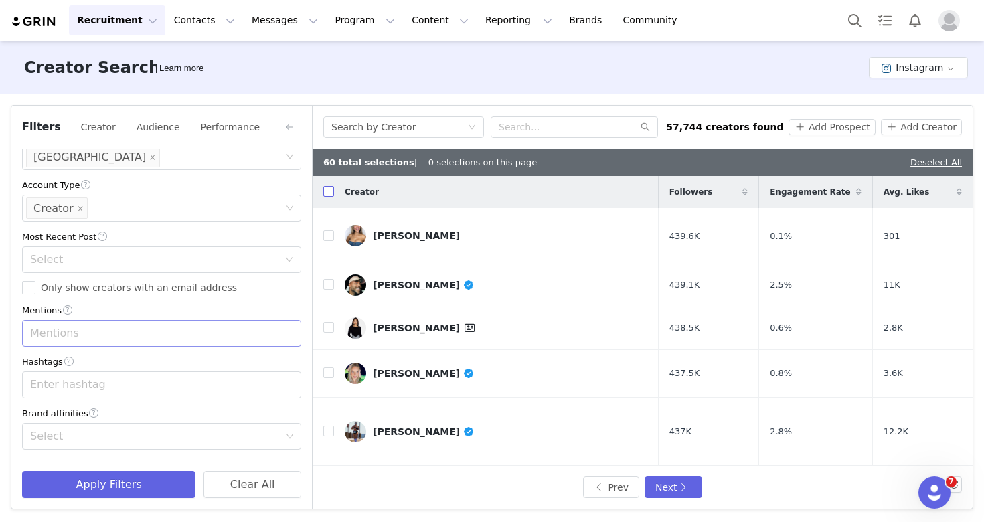
checkbox input "true"
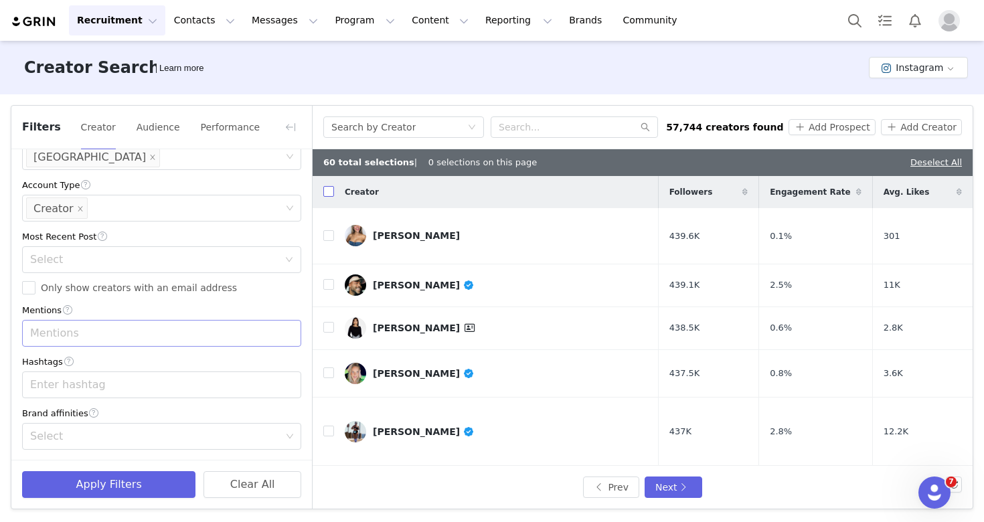
checkbox input "true"
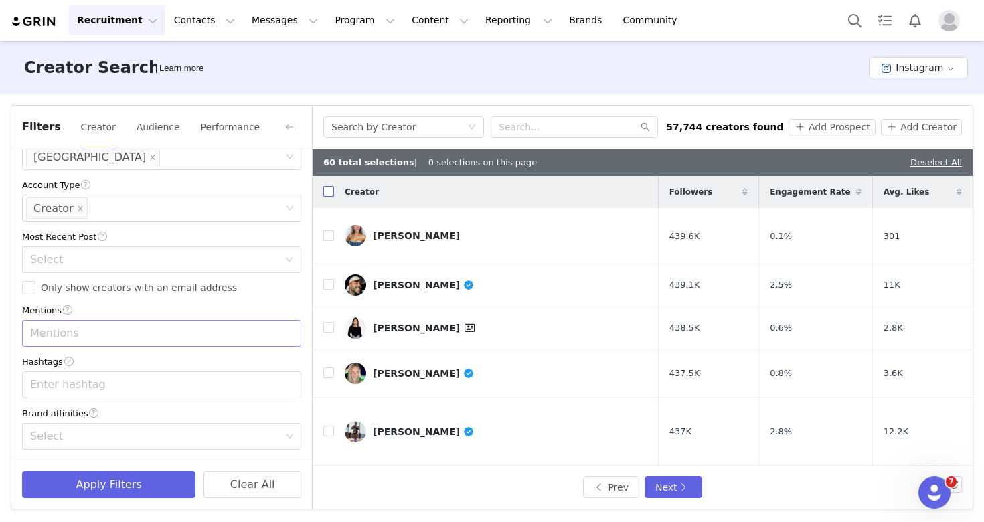
checkbox input "true"
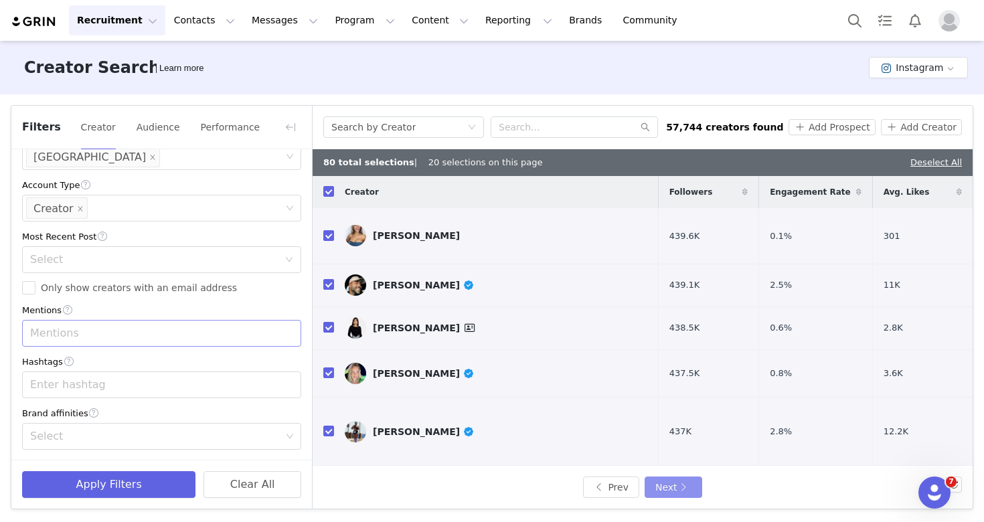
click at [674, 489] on button "Next" at bounding box center [674, 487] width 58 height 21
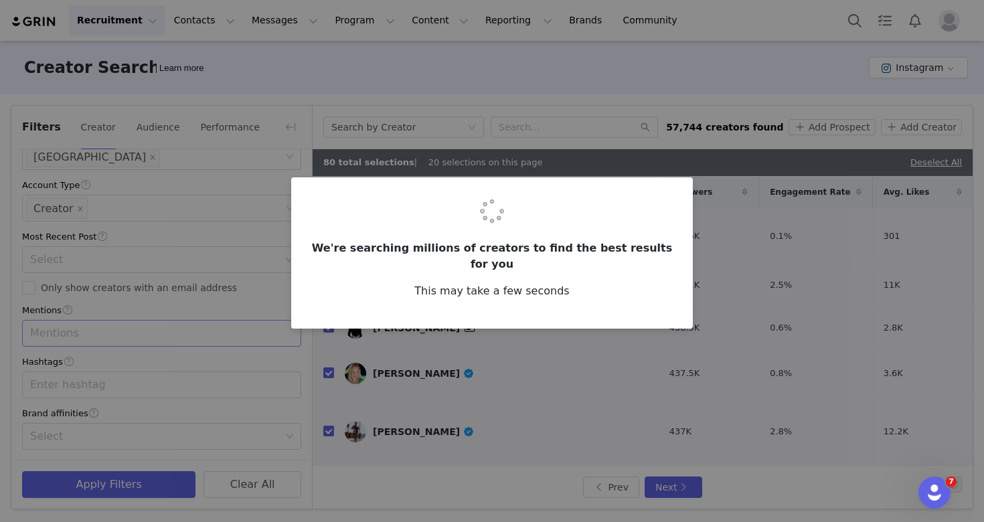
checkbox input "false"
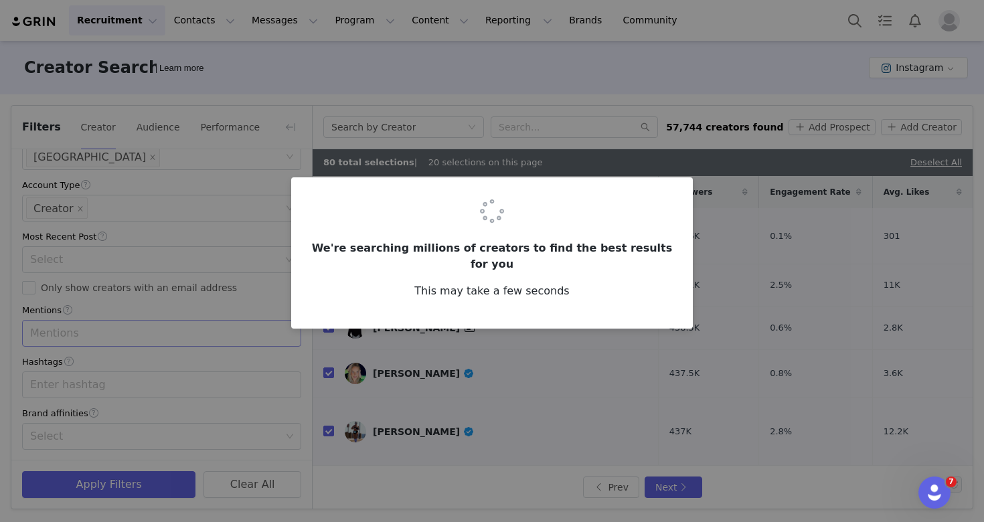
checkbox input "false"
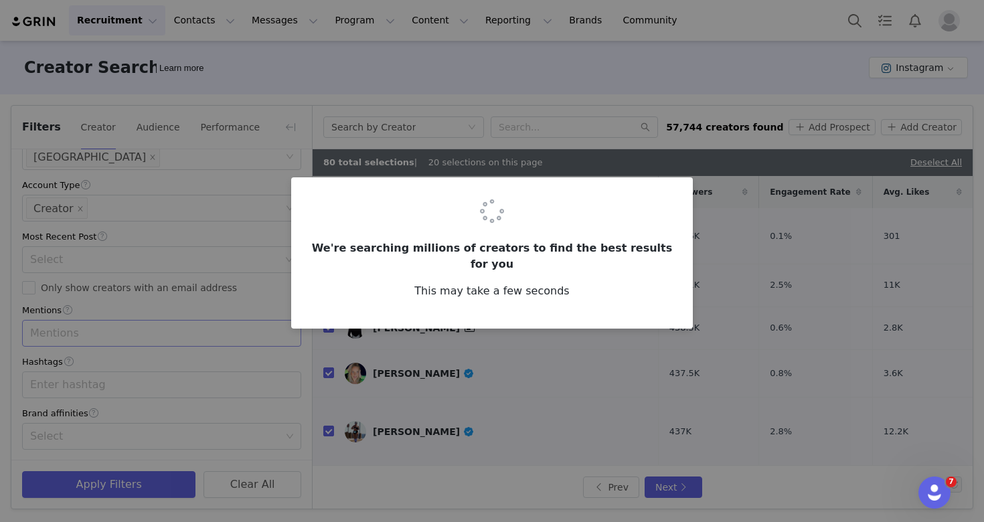
checkbox input "false"
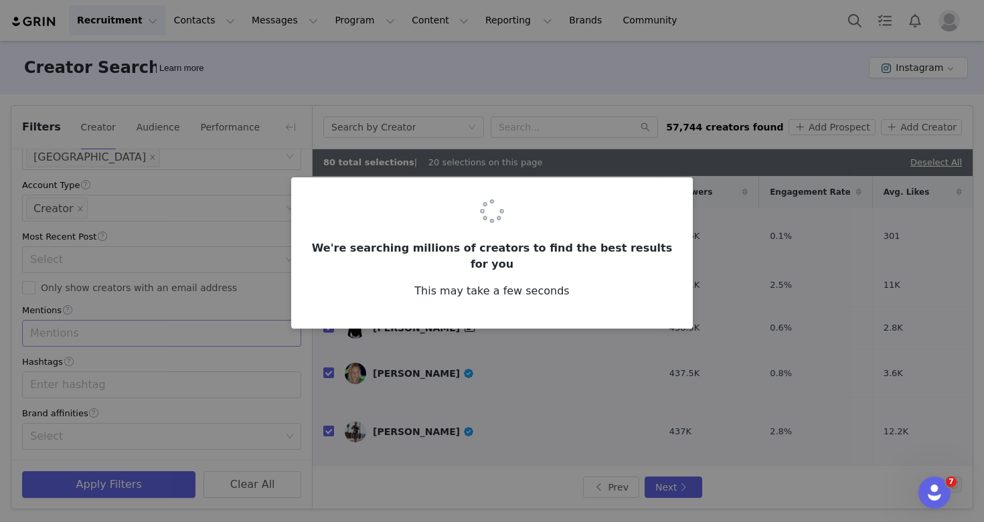
checkbox input "false"
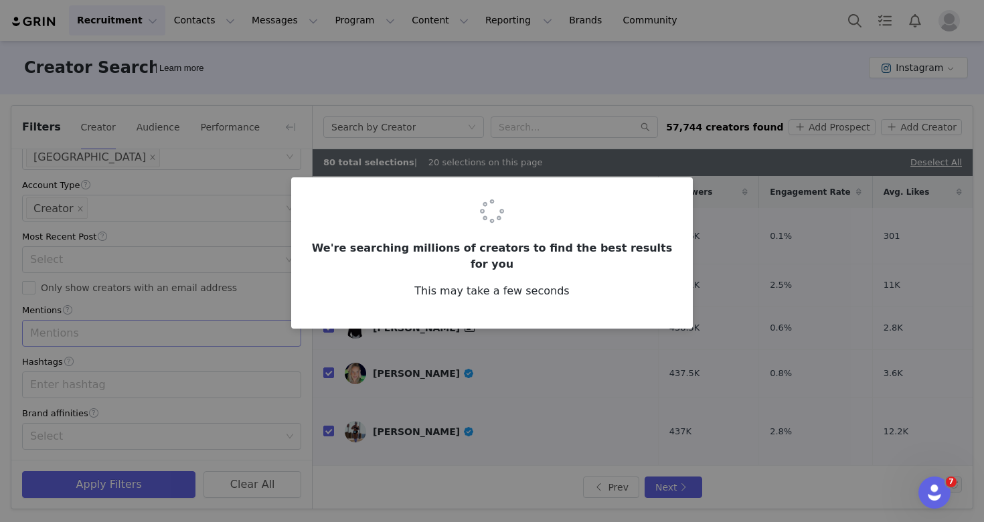
checkbox input "false"
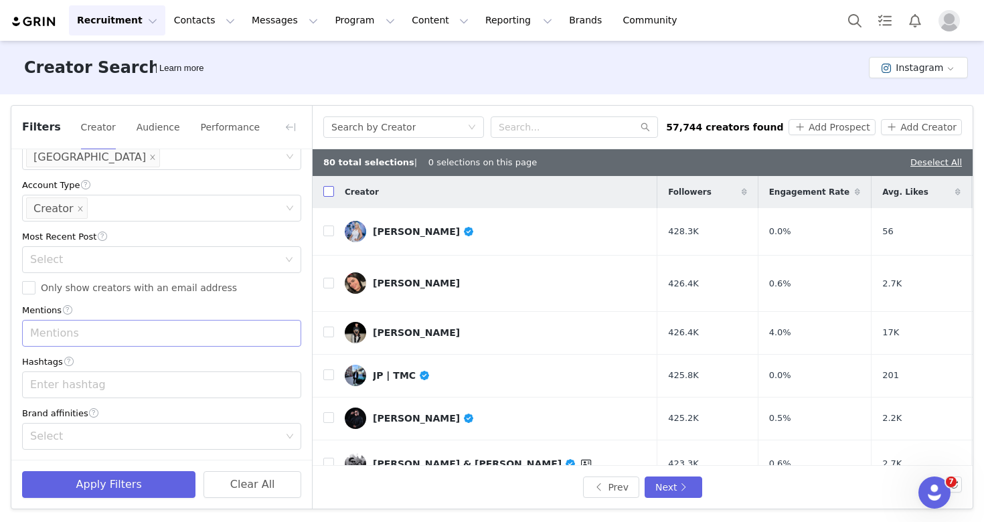
click at [327, 193] on input "checkbox" at bounding box center [328, 191] width 11 height 11
checkbox input "true"
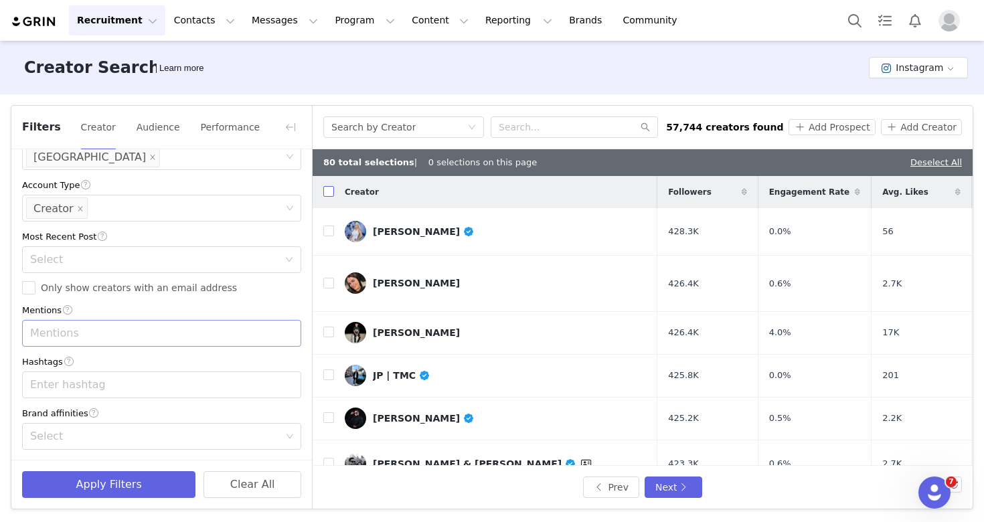
checkbox input "true"
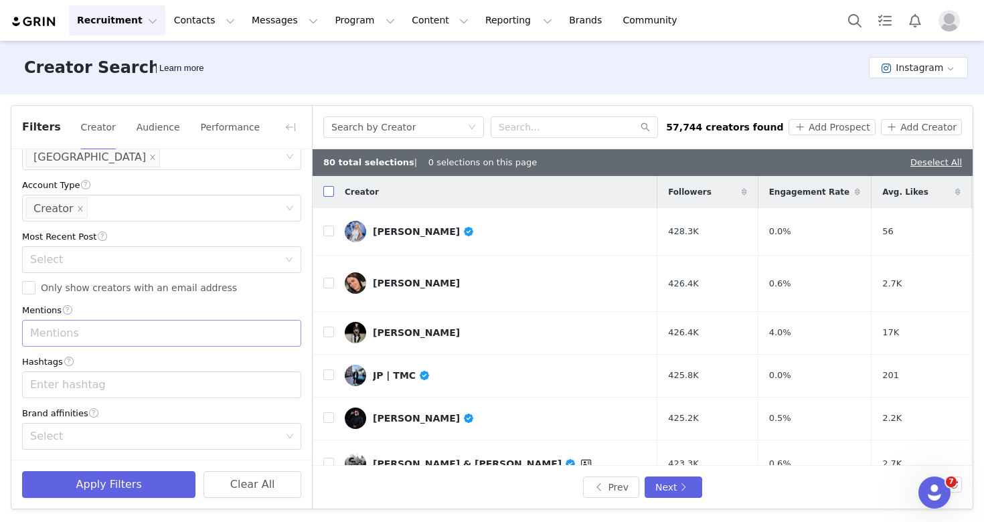
checkbox input "true"
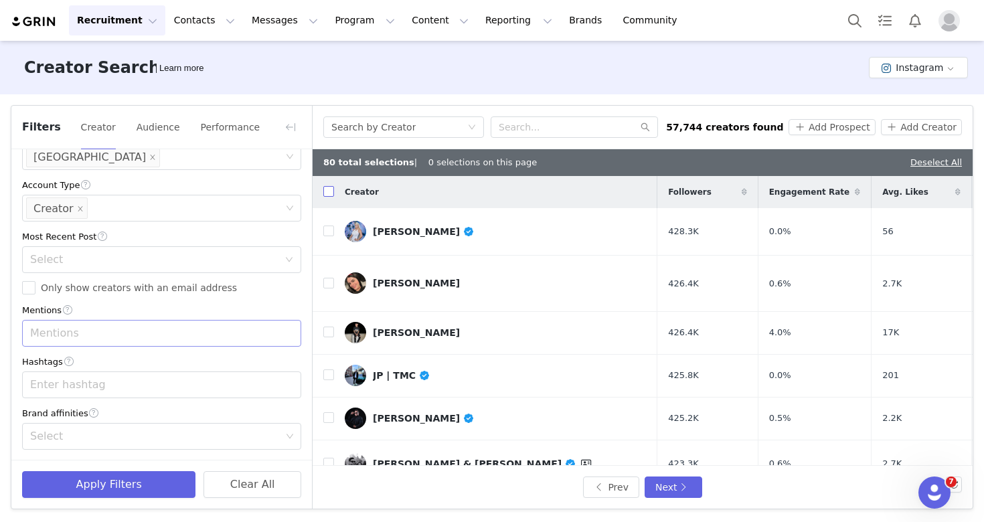
checkbox input "true"
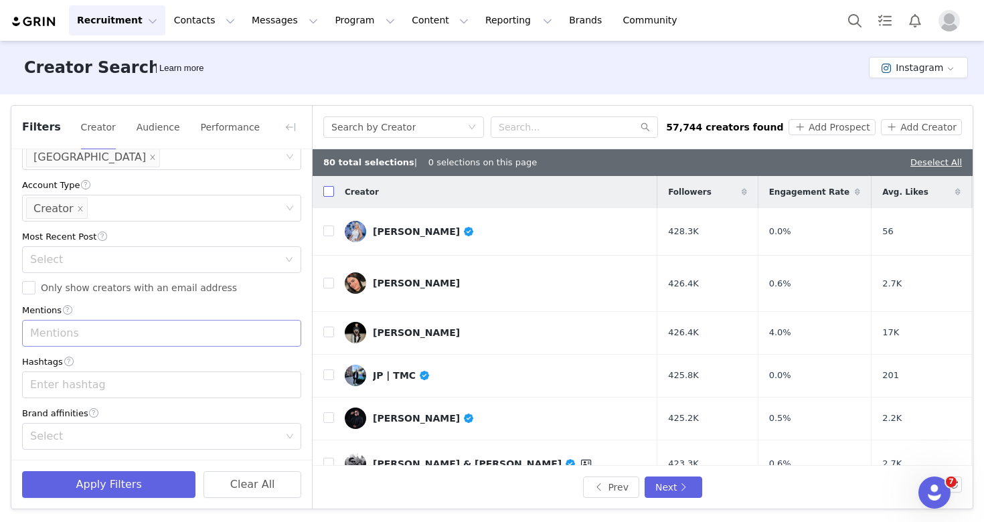
checkbox input "true"
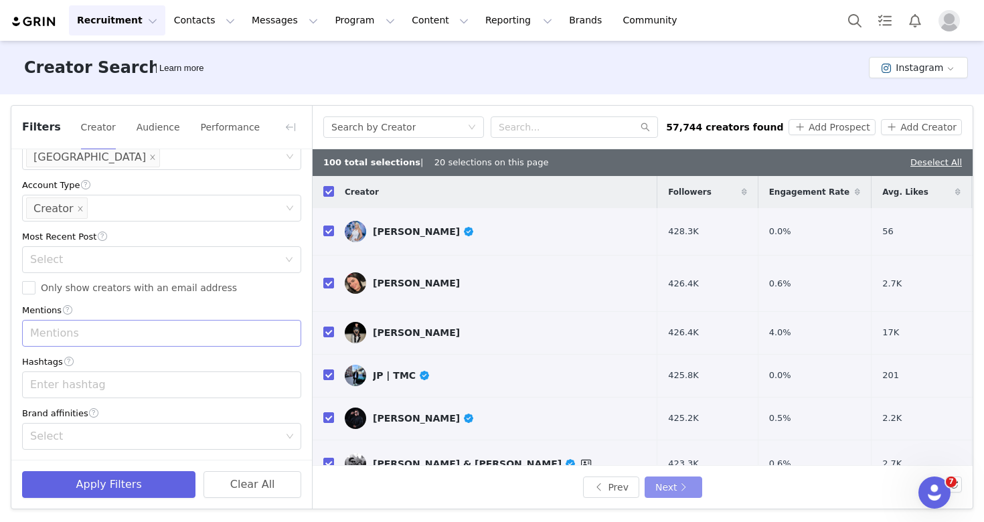
click at [672, 484] on button "Next" at bounding box center [674, 487] width 58 height 21
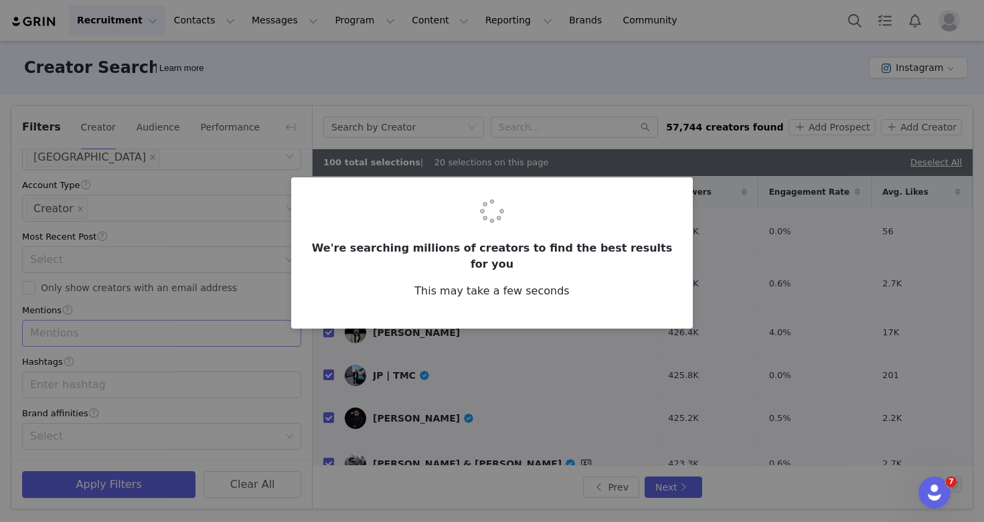
checkbox input "false"
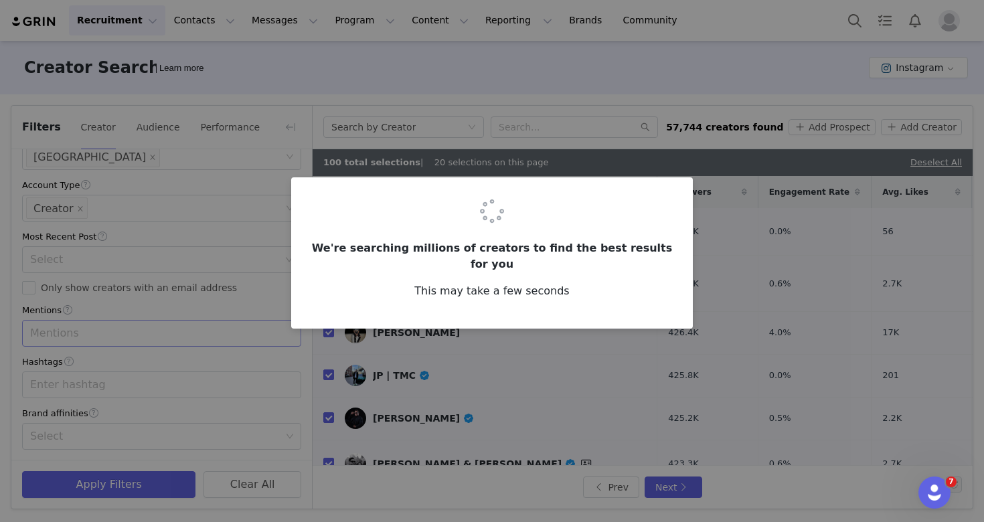
checkbox input "false"
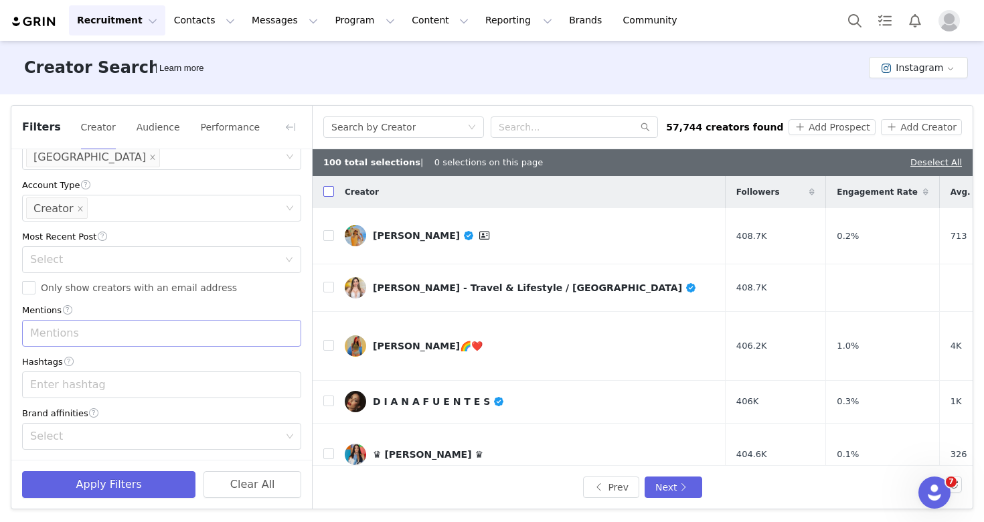
click at [328, 190] on input "checkbox" at bounding box center [328, 191] width 11 height 11
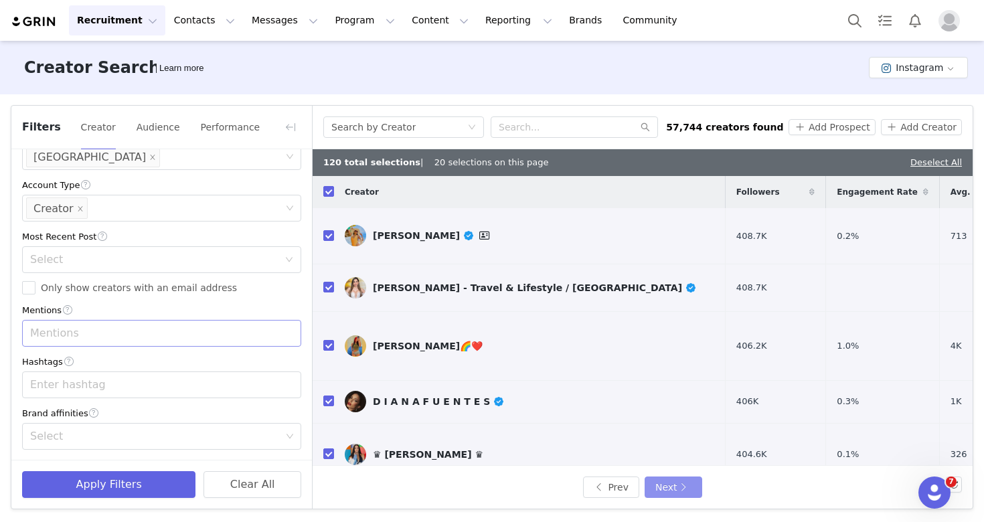
click at [668, 482] on button "Next" at bounding box center [674, 487] width 58 height 21
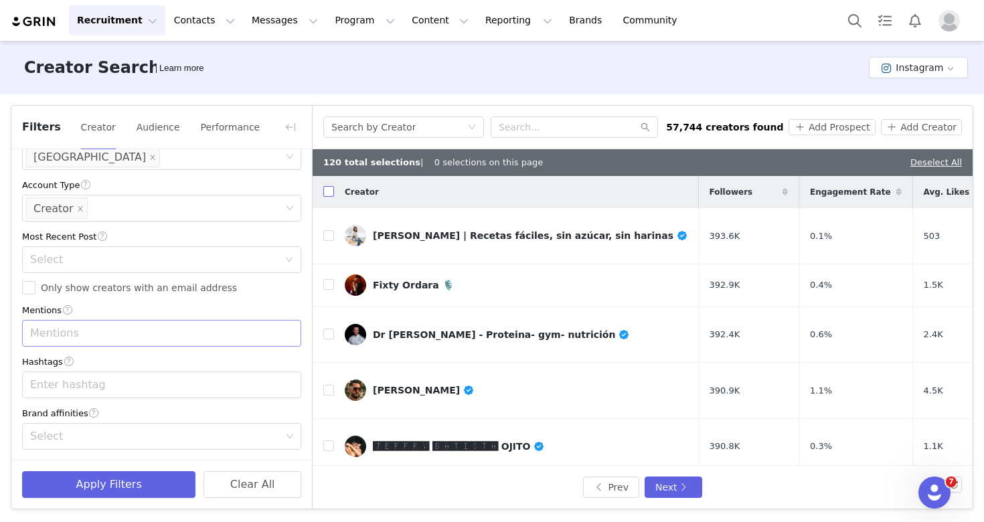
click at [329, 194] on input "checkbox" at bounding box center [328, 191] width 11 height 11
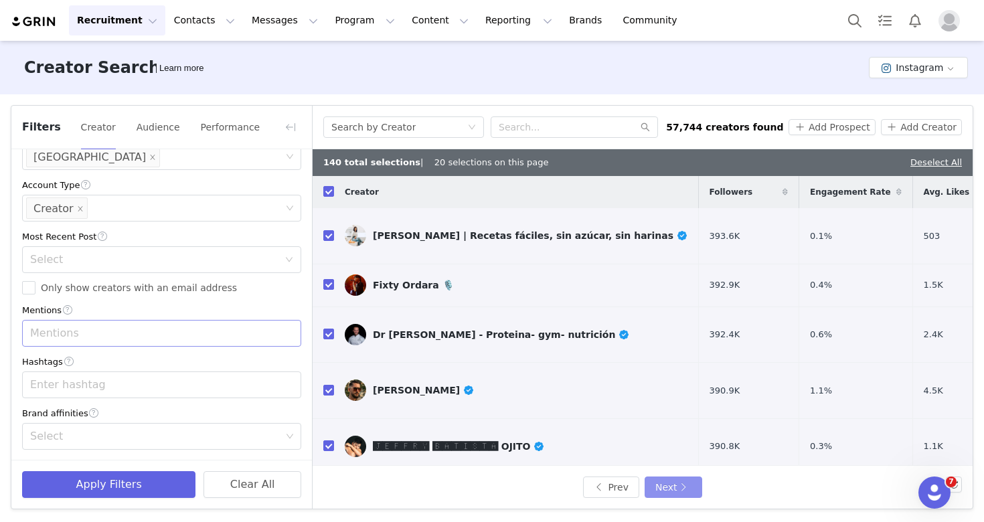
click at [666, 479] on button "Next" at bounding box center [674, 487] width 58 height 21
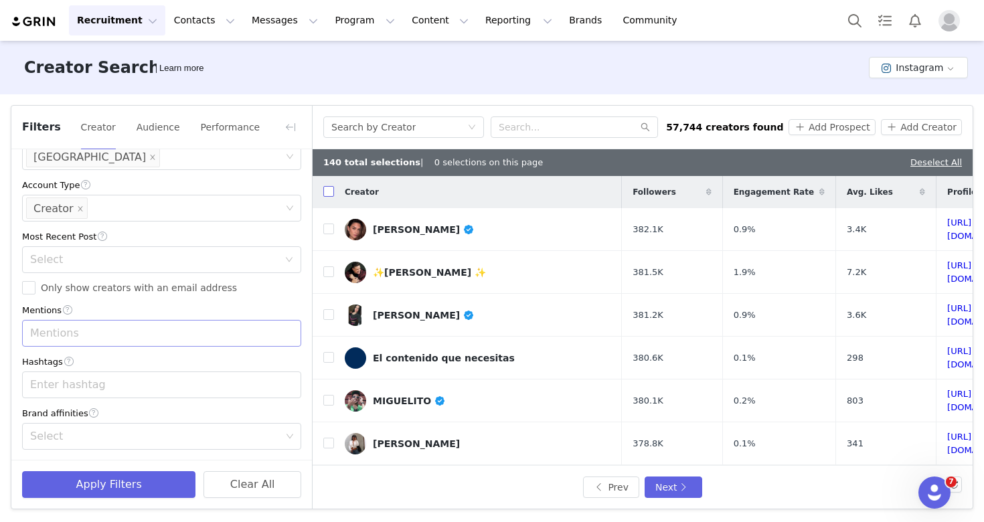
click at [331, 190] on input "checkbox" at bounding box center [328, 191] width 11 height 11
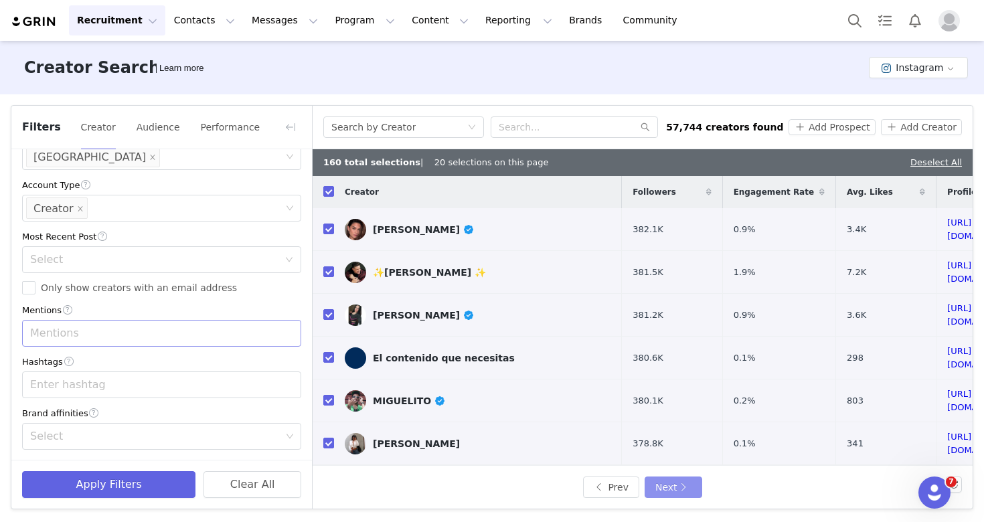
click at [677, 488] on button "Next" at bounding box center [674, 487] width 58 height 21
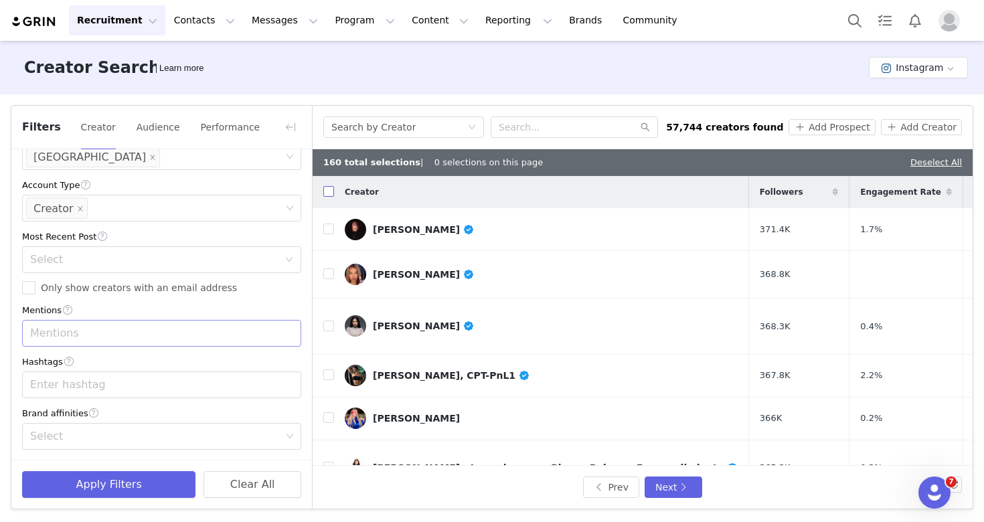
click at [326, 191] on input "checkbox" at bounding box center [328, 191] width 11 height 11
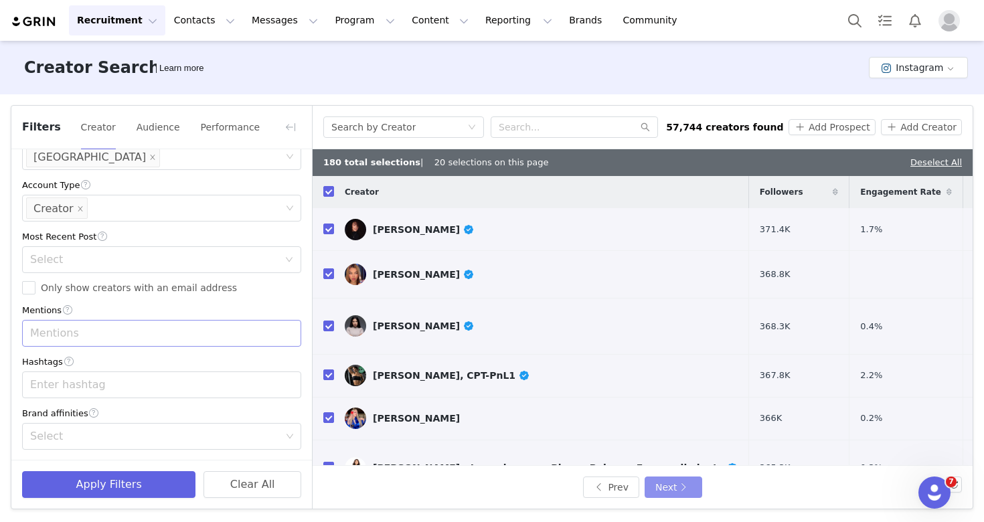
click at [683, 489] on button "Next" at bounding box center [674, 487] width 58 height 21
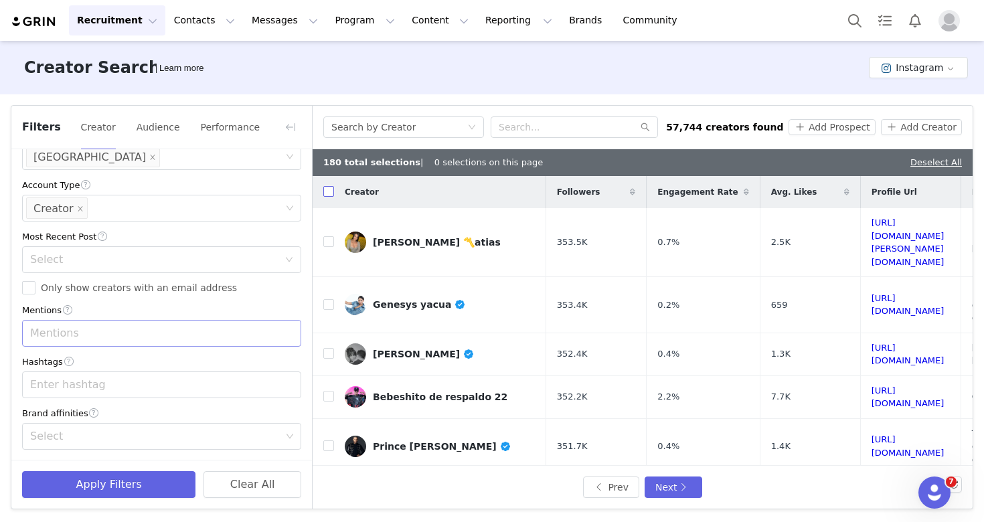
click at [329, 191] on input "checkbox" at bounding box center [328, 191] width 11 height 11
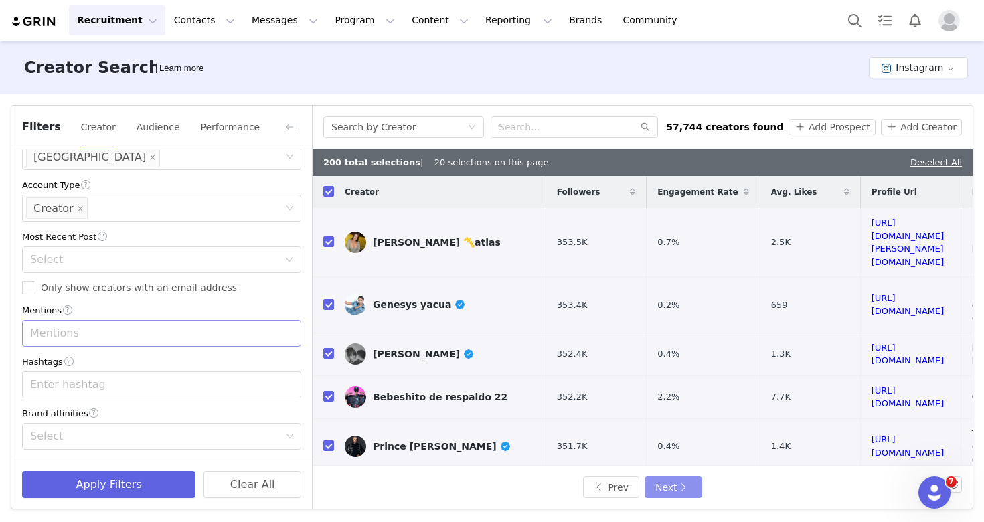
click at [659, 484] on button "Next" at bounding box center [674, 487] width 58 height 21
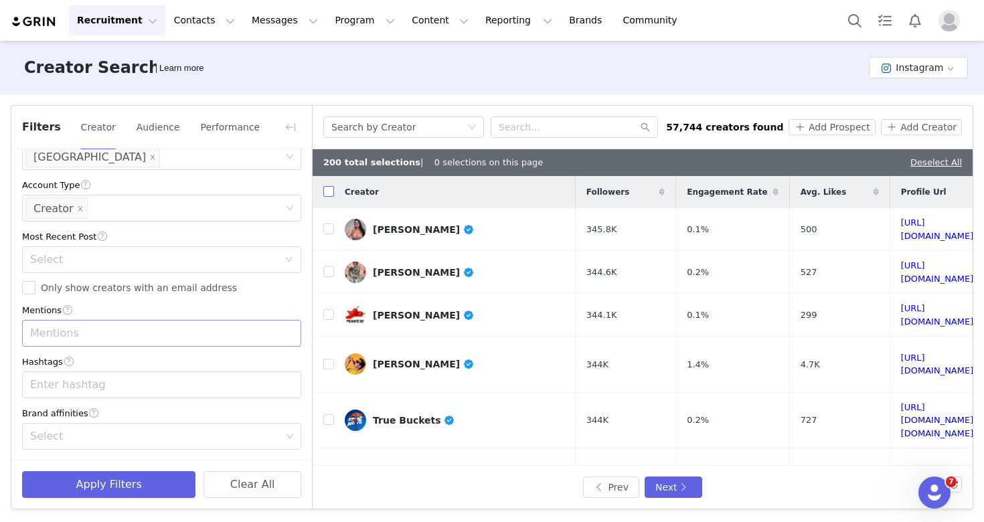
click at [326, 195] on input "checkbox" at bounding box center [328, 191] width 11 height 11
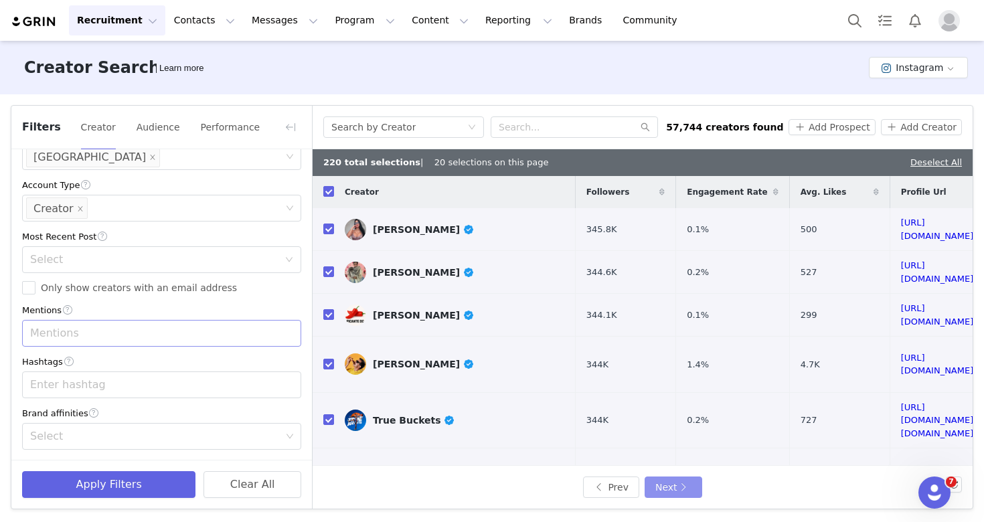
click at [686, 486] on button "Next" at bounding box center [674, 487] width 58 height 21
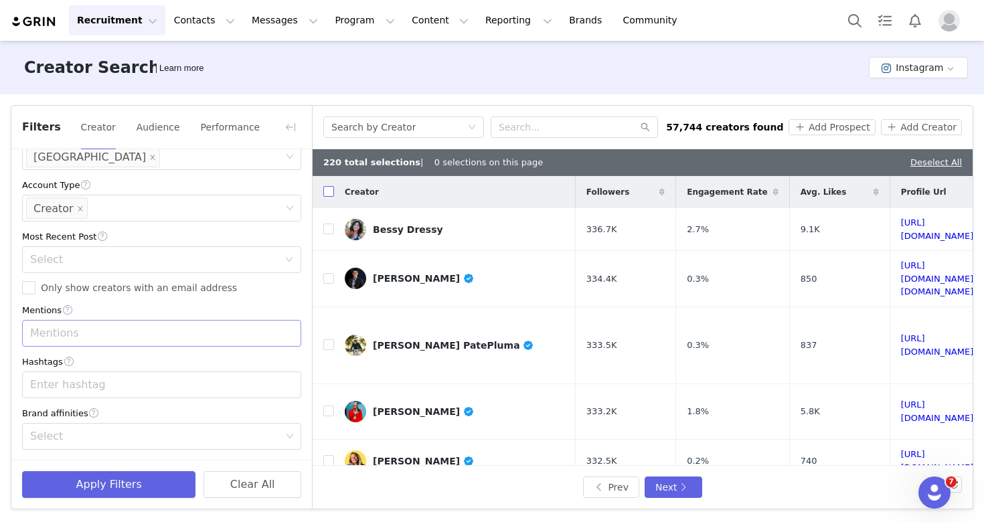
click at [327, 193] on input "checkbox" at bounding box center [328, 191] width 11 height 11
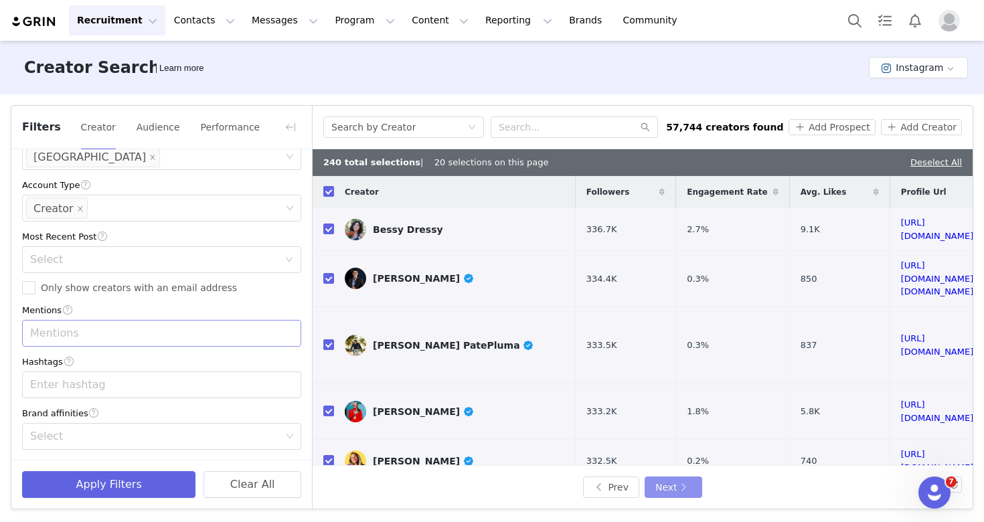
click at [664, 484] on button "Next" at bounding box center [674, 487] width 58 height 21
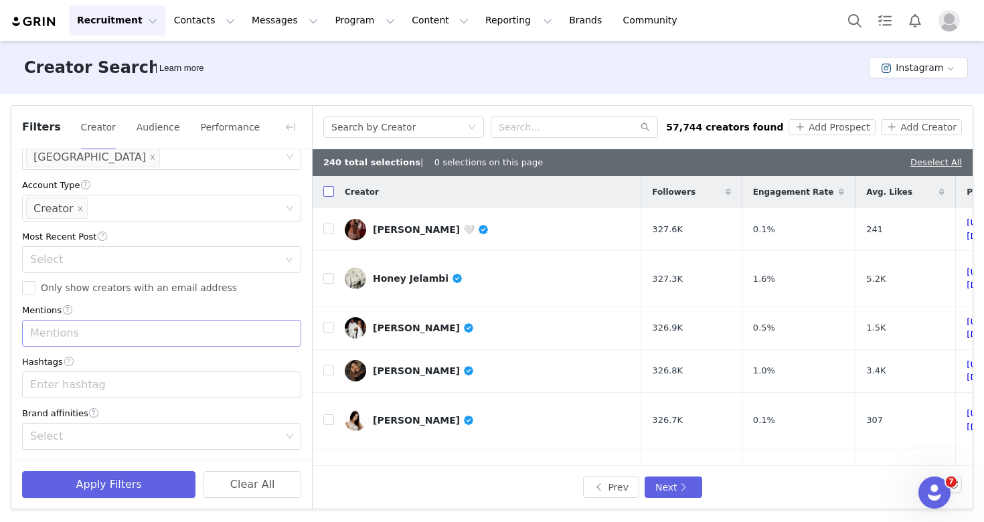
click at [326, 192] on input "checkbox" at bounding box center [328, 191] width 11 height 11
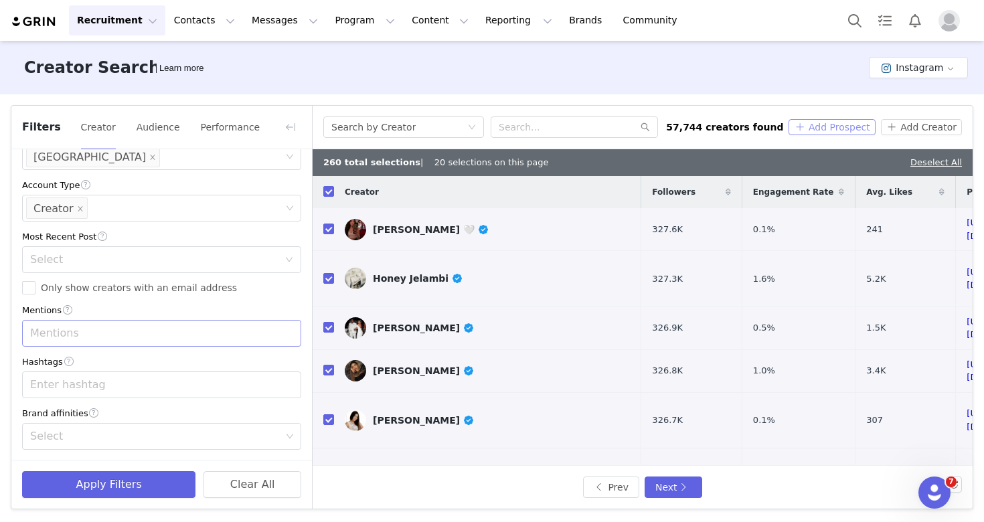
click at [838, 129] on button "Add Prospect" at bounding box center [832, 127] width 86 height 16
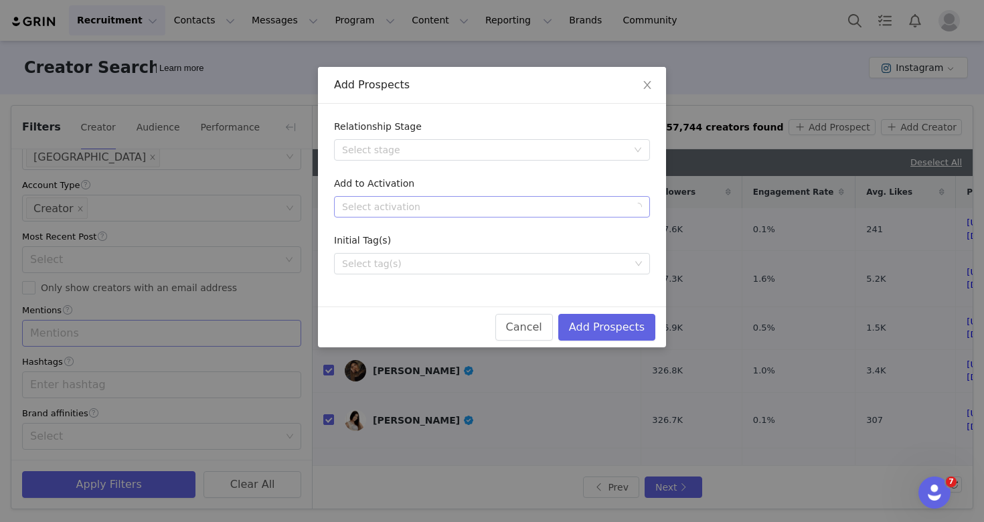
click at [424, 202] on div "Select activation" at bounding box center [484, 206] width 285 height 13
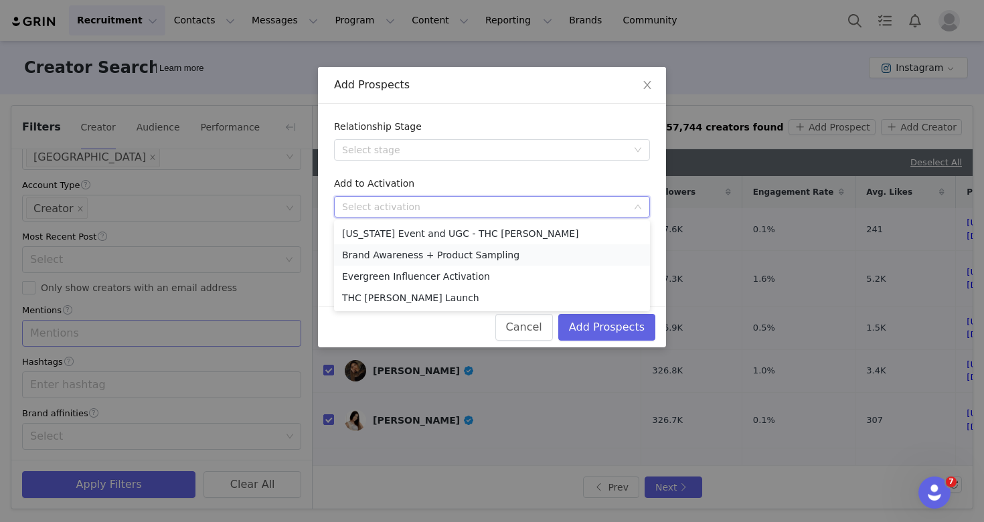
click at [443, 254] on li "Brand Awareness + Product Sampling" at bounding box center [492, 254] width 316 height 21
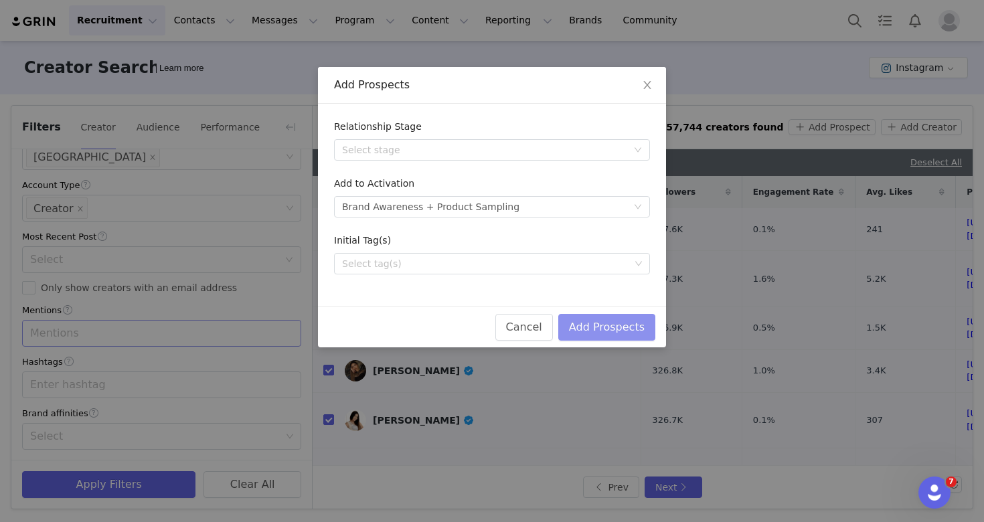
click at [583, 325] on button "Add Prospects" at bounding box center [606, 327] width 97 height 27
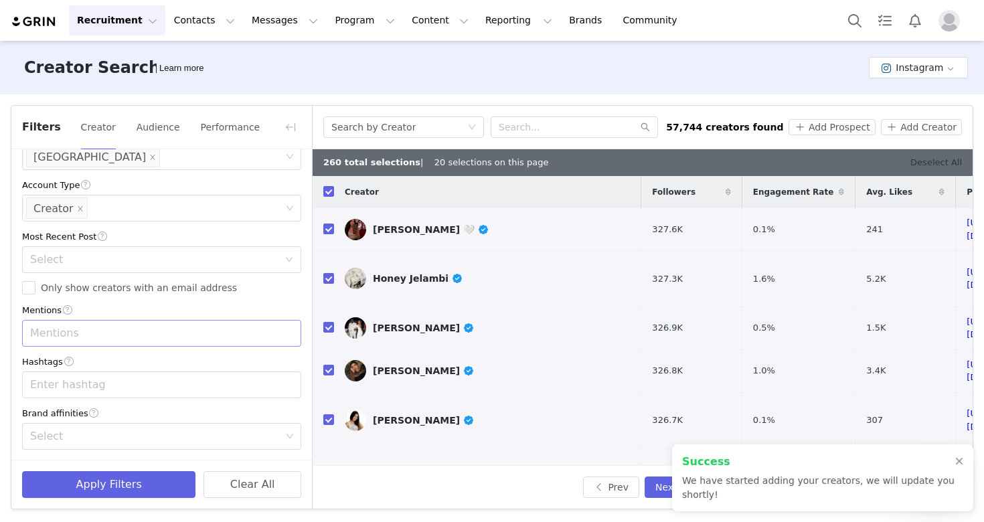
click at [941, 166] on link "Deselect All" at bounding box center [937, 162] width 52 height 10
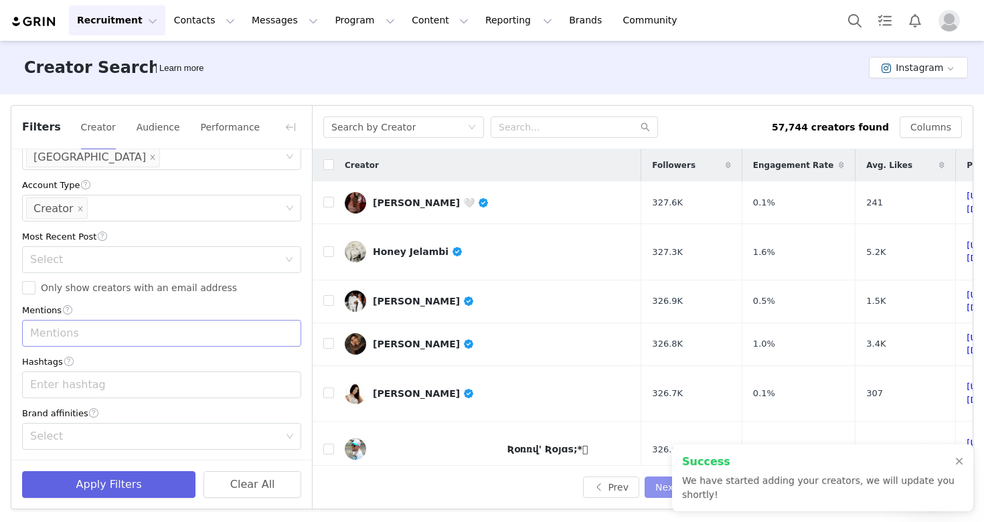
click at [662, 487] on button "Next" at bounding box center [674, 487] width 58 height 21
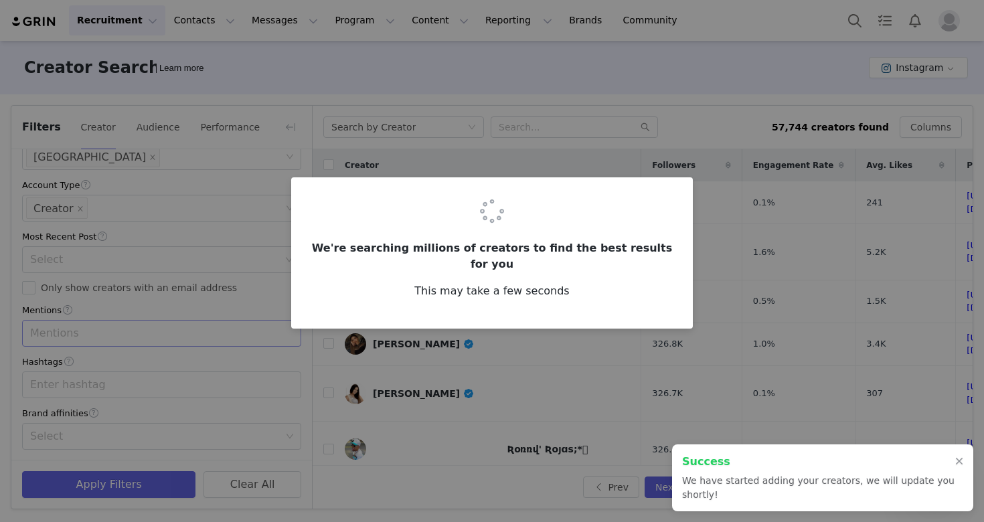
click at [954, 457] on h2 "Success" at bounding box center [818, 462] width 273 height 16
click at [958, 461] on div at bounding box center [959, 462] width 8 height 11
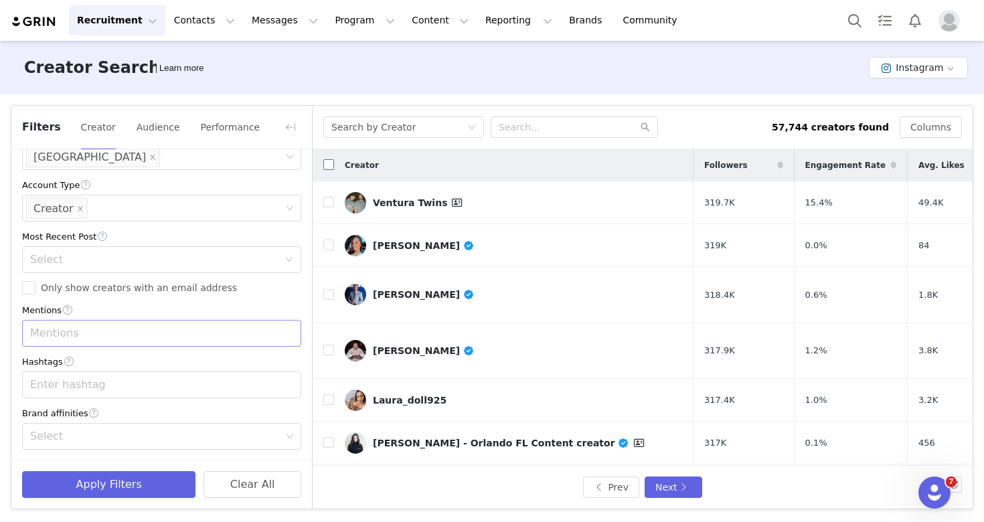
click at [325, 166] on input "checkbox" at bounding box center [328, 164] width 11 height 11
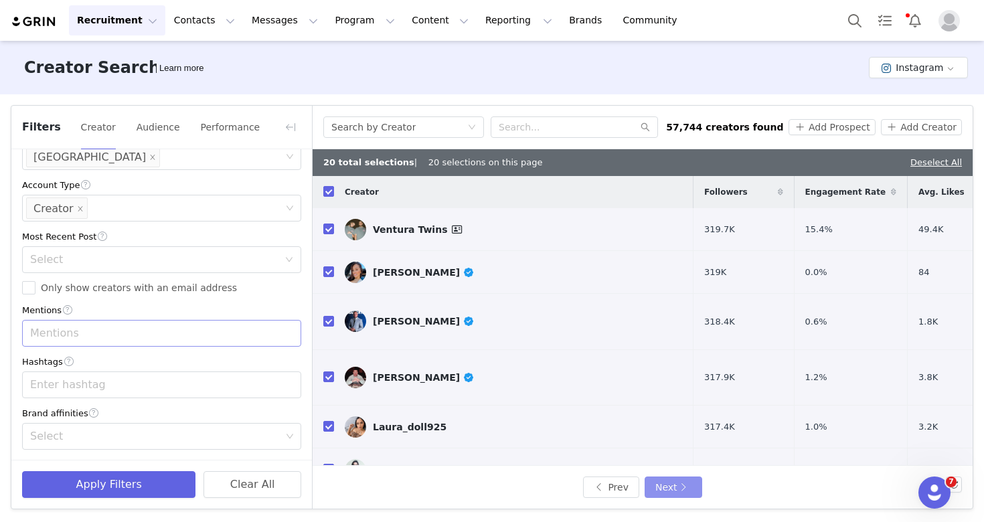
click at [678, 487] on button "Next" at bounding box center [674, 487] width 58 height 21
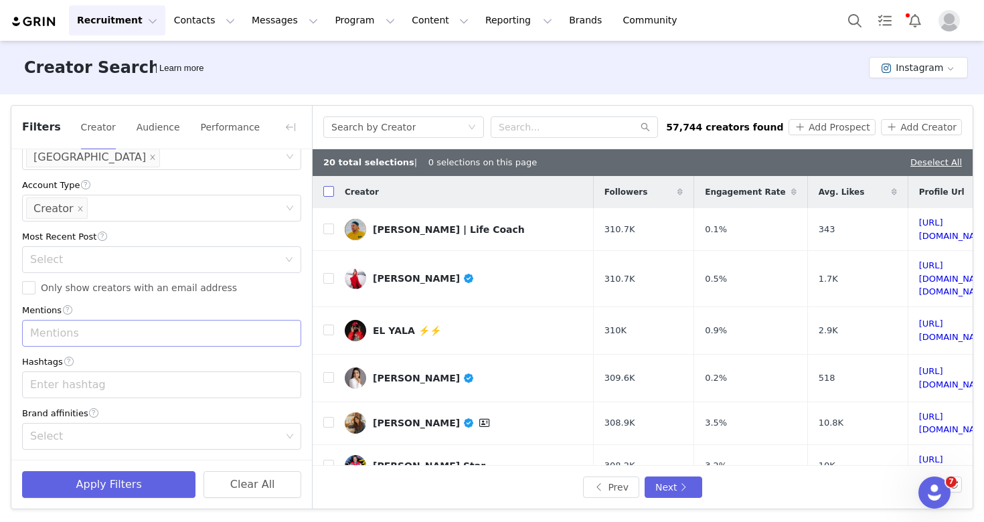
click at [331, 195] on input "checkbox" at bounding box center [328, 191] width 11 height 11
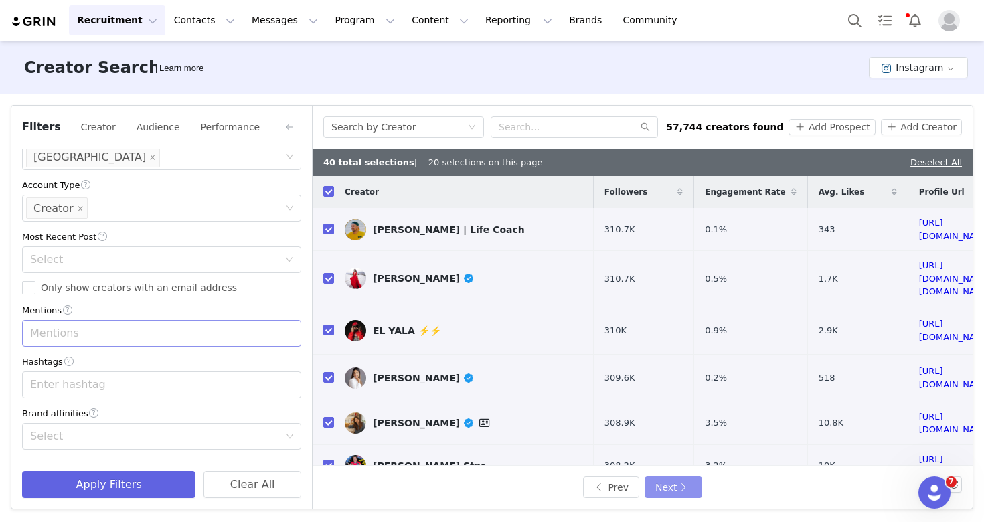
click at [662, 489] on button "Next" at bounding box center [674, 487] width 58 height 21
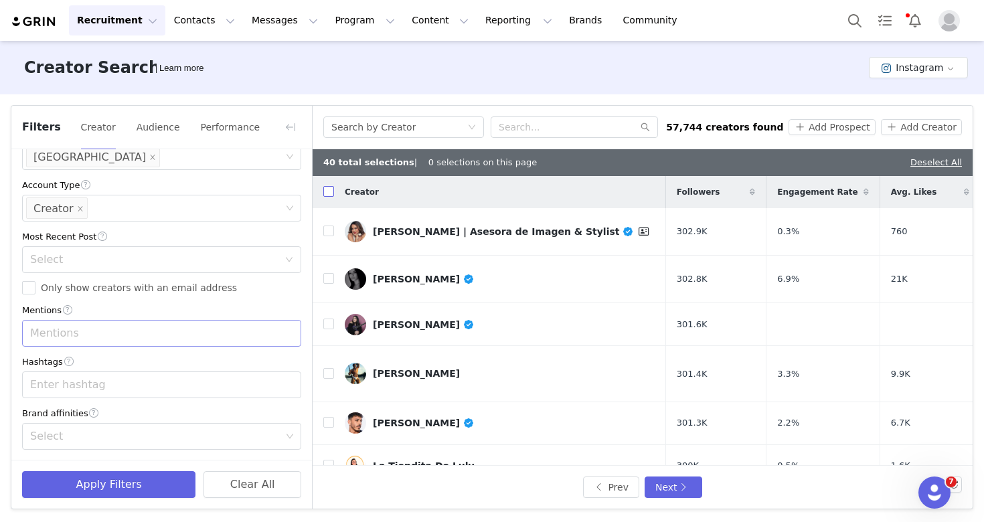
click at [325, 189] on input "checkbox" at bounding box center [328, 191] width 11 height 11
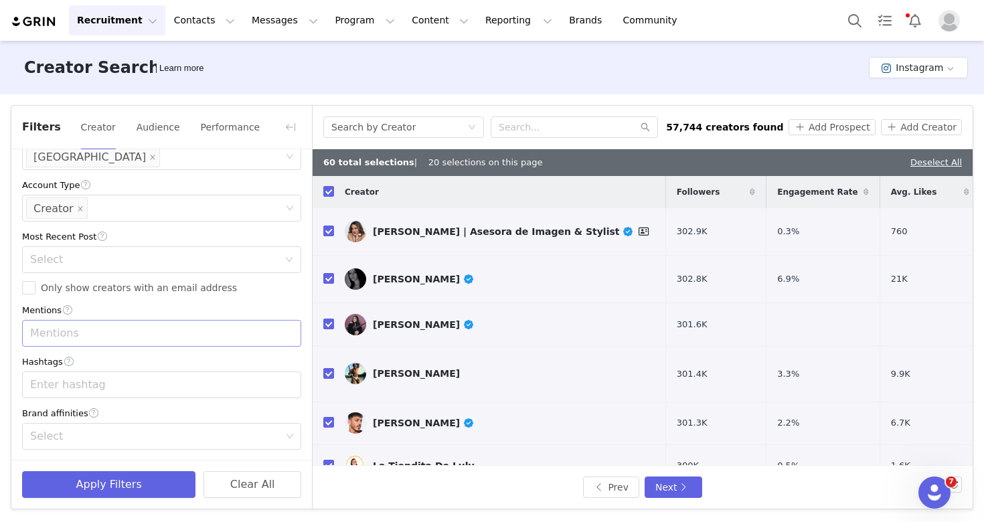
click at [686, 502] on div "Prev Next" at bounding box center [643, 487] width 660 height 43
click at [687, 477] on button "Next" at bounding box center [674, 487] width 58 height 21
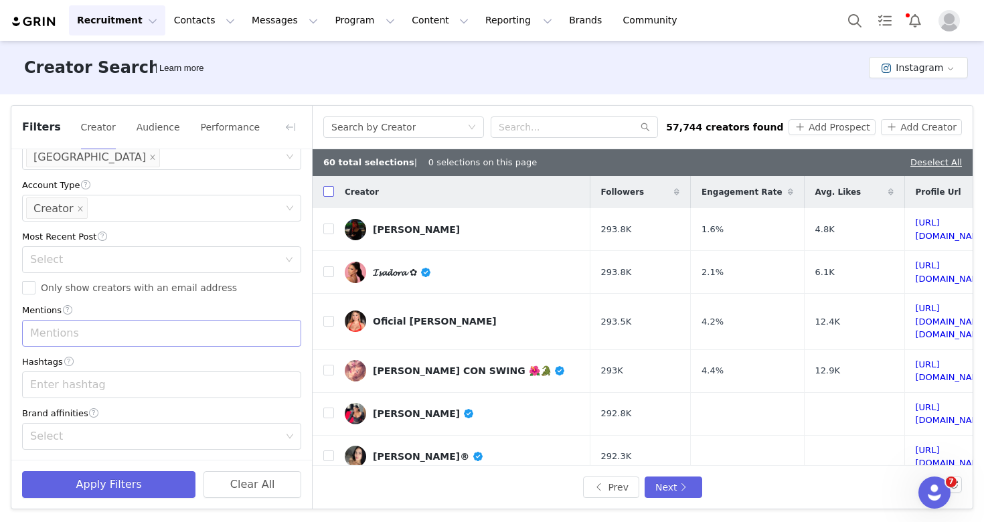
click at [331, 189] on input "checkbox" at bounding box center [328, 191] width 11 height 11
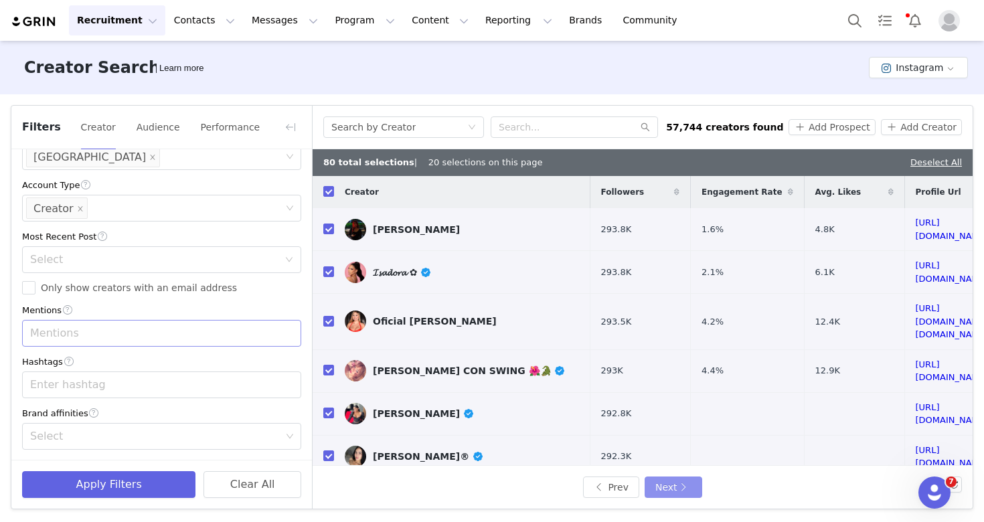
click at [670, 489] on button "Next" at bounding box center [674, 487] width 58 height 21
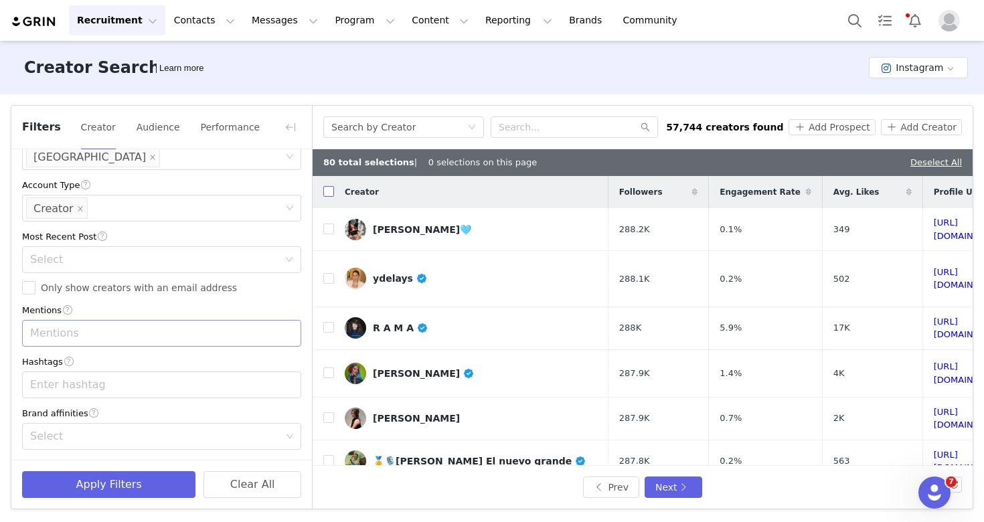
click at [327, 189] on input "checkbox" at bounding box center [328, 191] width 11 height 11
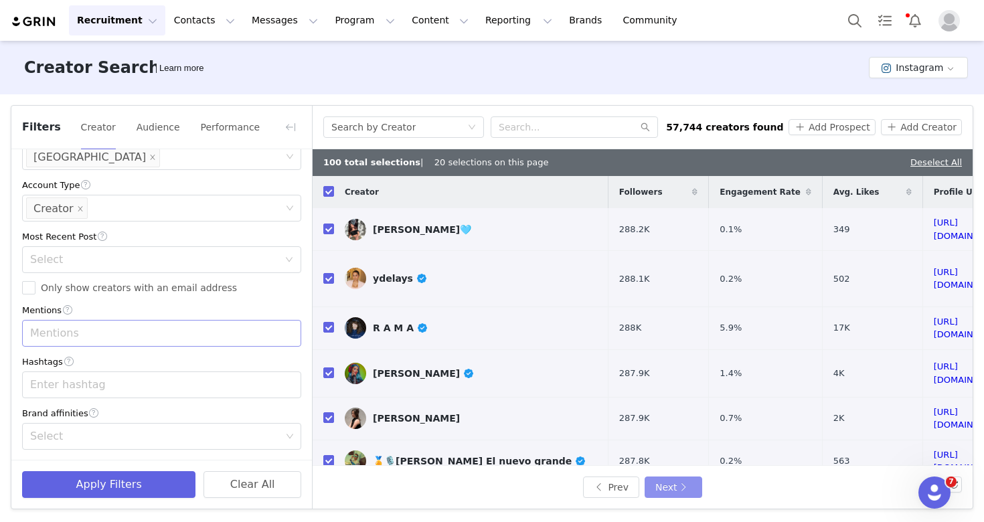
click at [660, 492] on button "Next" at bounding box center [674, 487] width 58 height 21
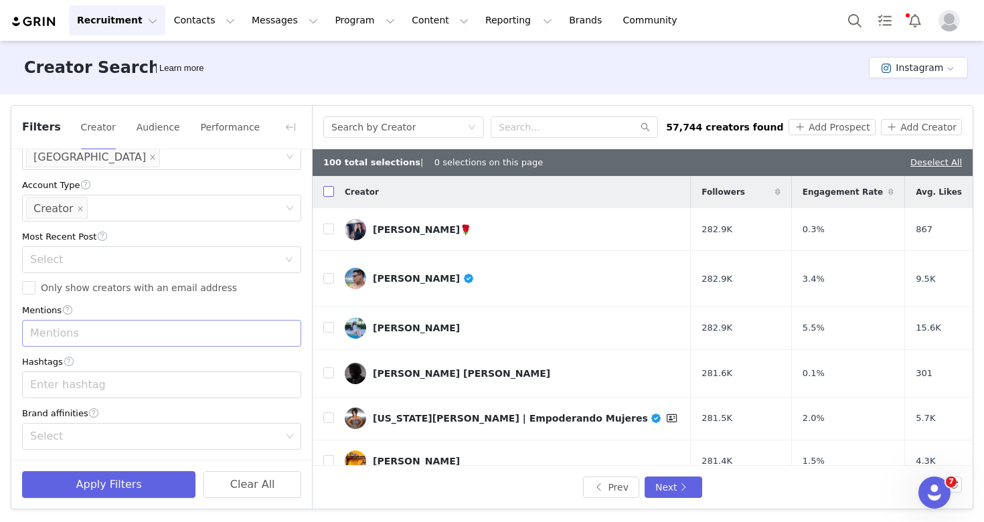
click at [327, 196] on input "checkbox" at bounding box center [328, 191] width 11 height 11
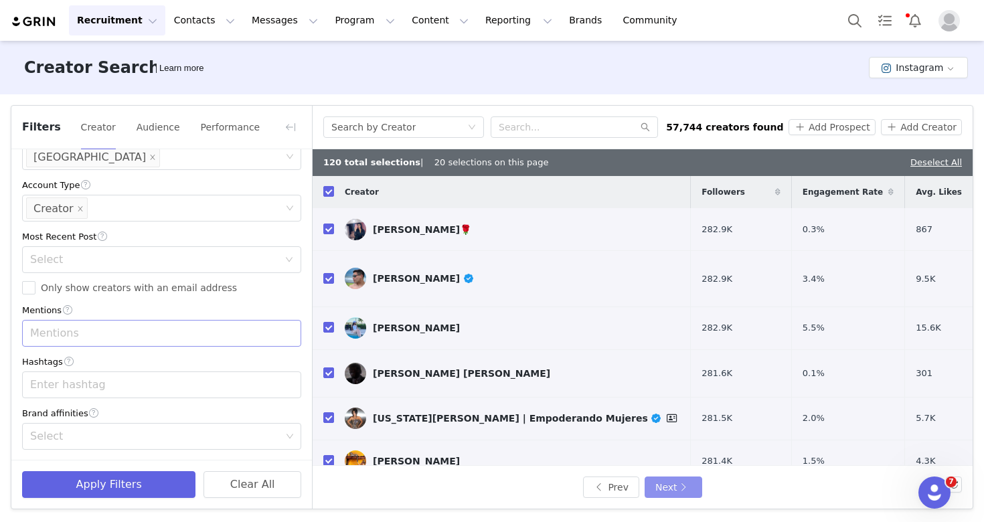
click at [663, 491] on button "Next" at bounding box center [674, 487] width 58 height 21
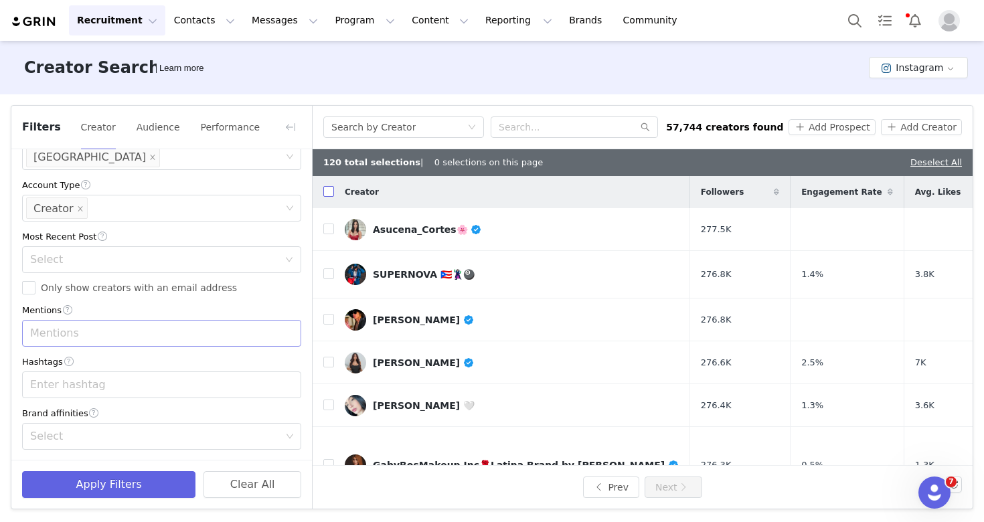
click at [328, 193] on input "checkbox" at bounding box center [328, 191] width 11 height 11
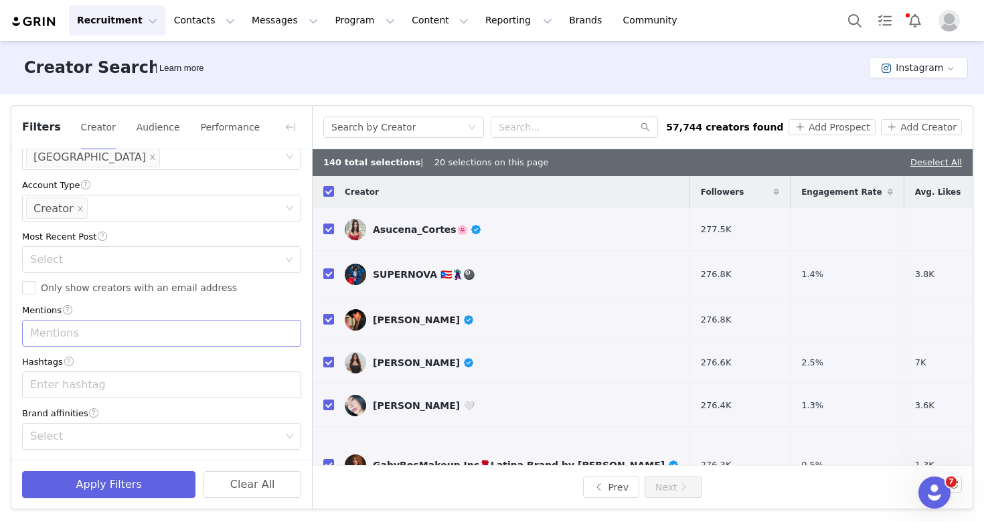
click at [748, 478] on div "Prev Next" at bounding box center [643, 487] width 266 height 21
click at [833, 127] on button "Add Prospect" at bounding box center [832, 127] width 86 height 16
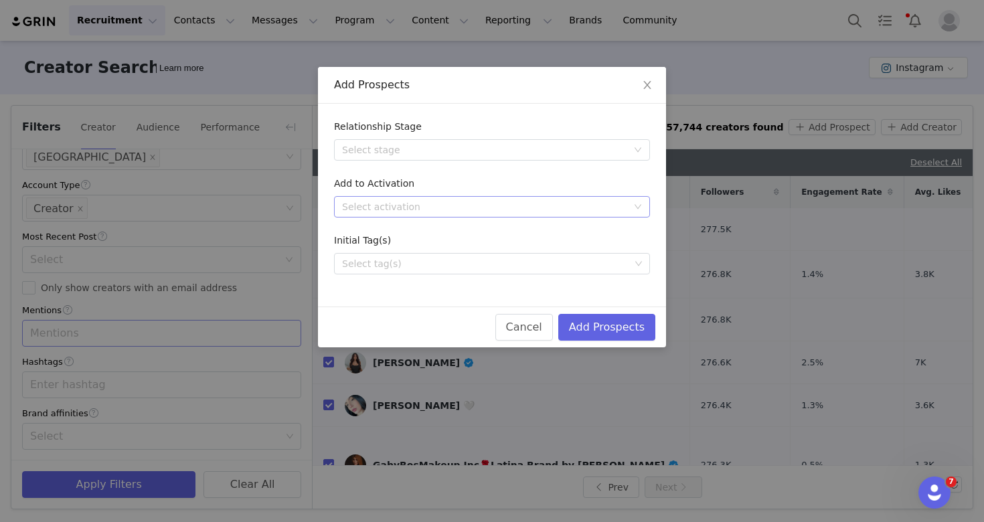
click at [457, 206] on div "Select activation" at bounding box center [484, 206] width 285 height 13
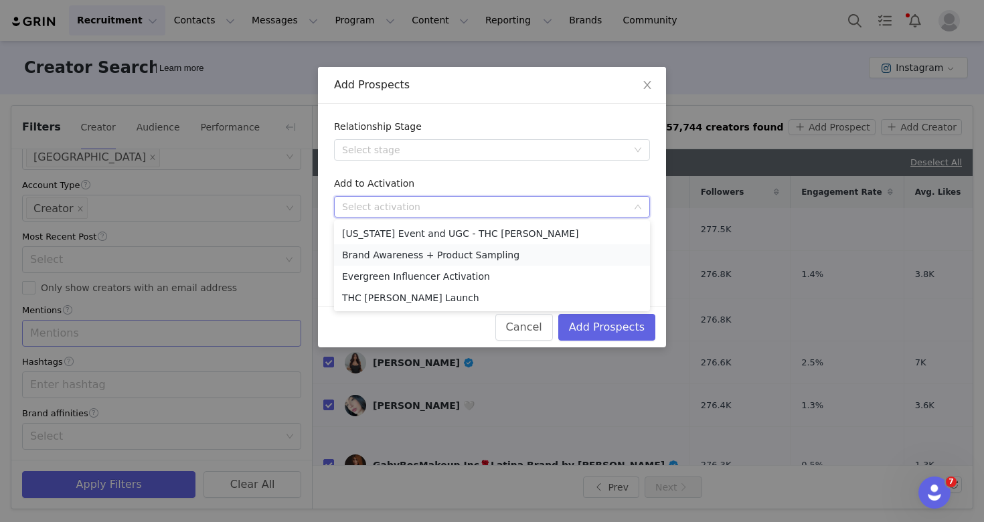
click at [464, 253] on li "Brand Awareness + Product Sampling" at bounding box center [492, 254] width 316 height 21
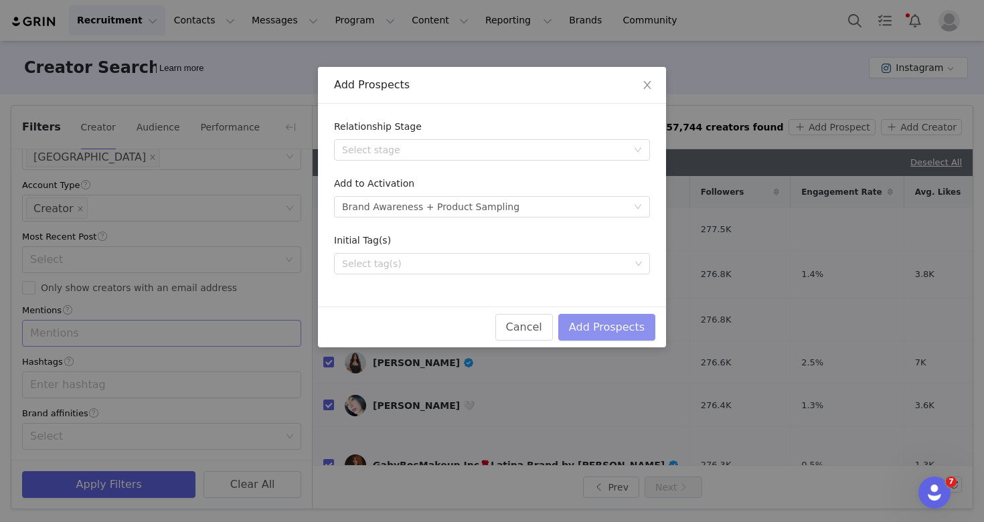
click at [584, 327] on button "Add Prospects" at bounding box center [606, 327] width 97 height 27
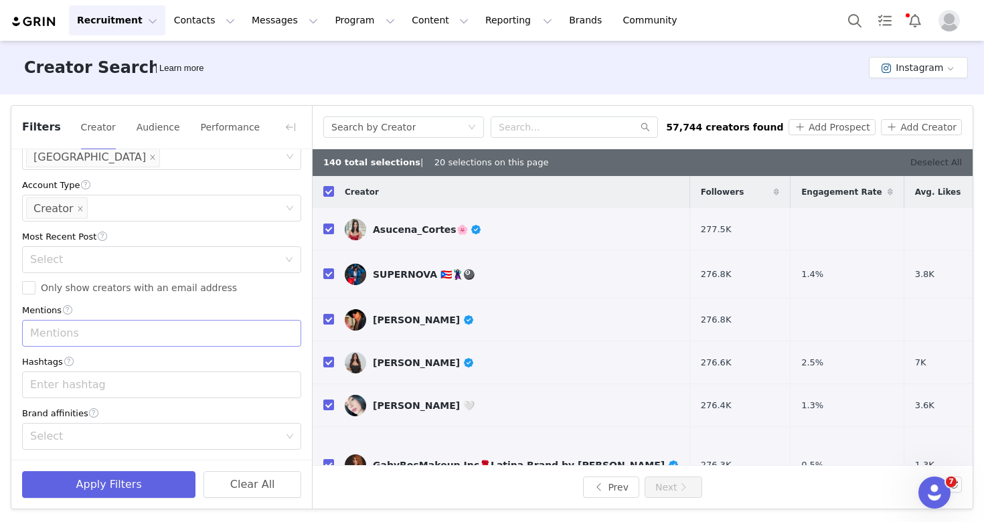
click at [949, 166] on link "Deselect All" at bounding box center [937, 162] width 52 height 10
